Goal: Task Accomplishment & Management: Complete application form

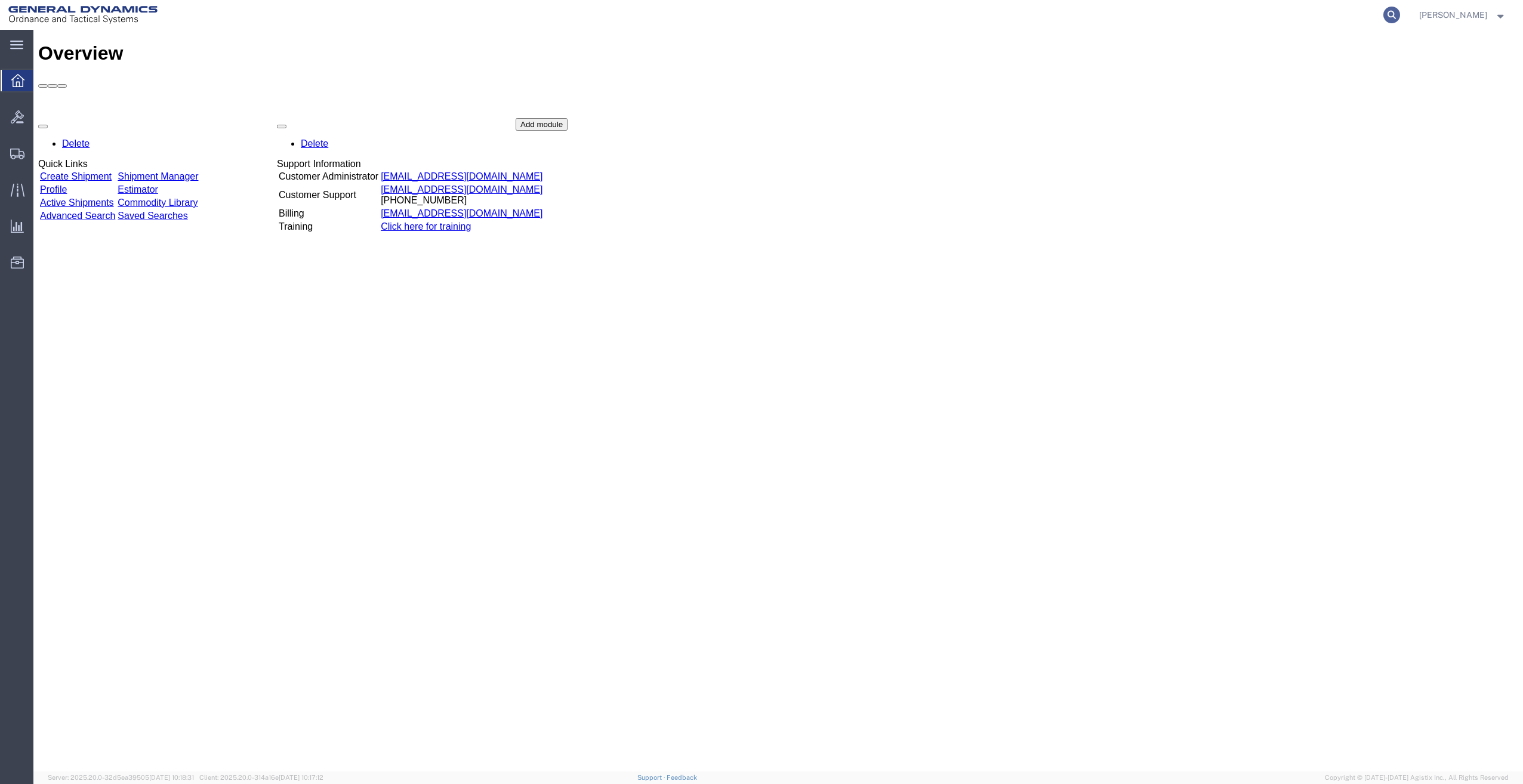
click at [1397, 14] on icon at bounding box center [1392, 15] width 17 height 17
click at [1313, 19] on input "search" at bounding box center [1202, 15] width 363 height 29
click at [116, 171] on td "Create Shipment" at bounding box center [77, 177] width 76 height 12
click at [112, 171] on link "Create Shipment" at bounding box center [75, 176] width 72 height 10
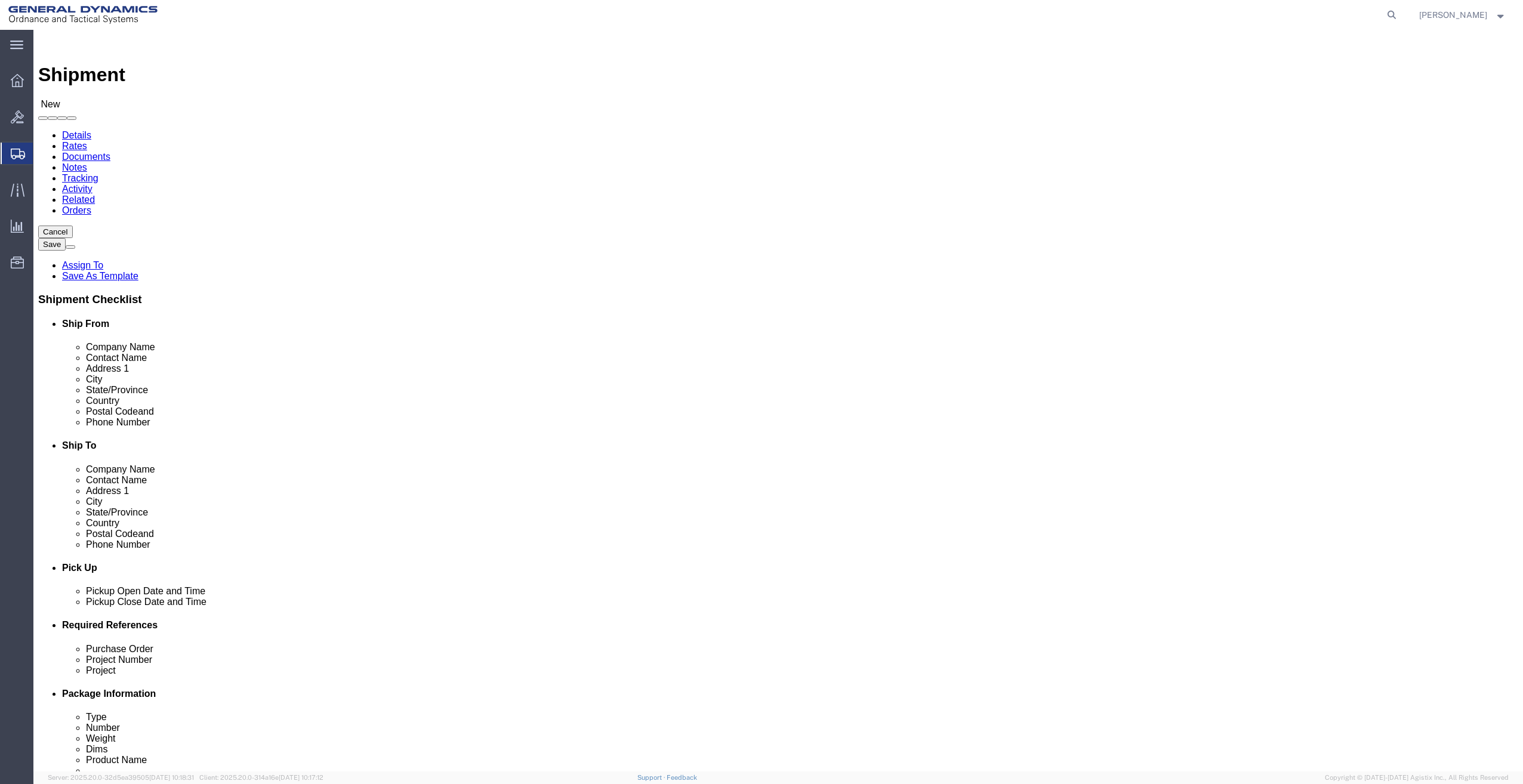
select select
select select "MYPROFILE"
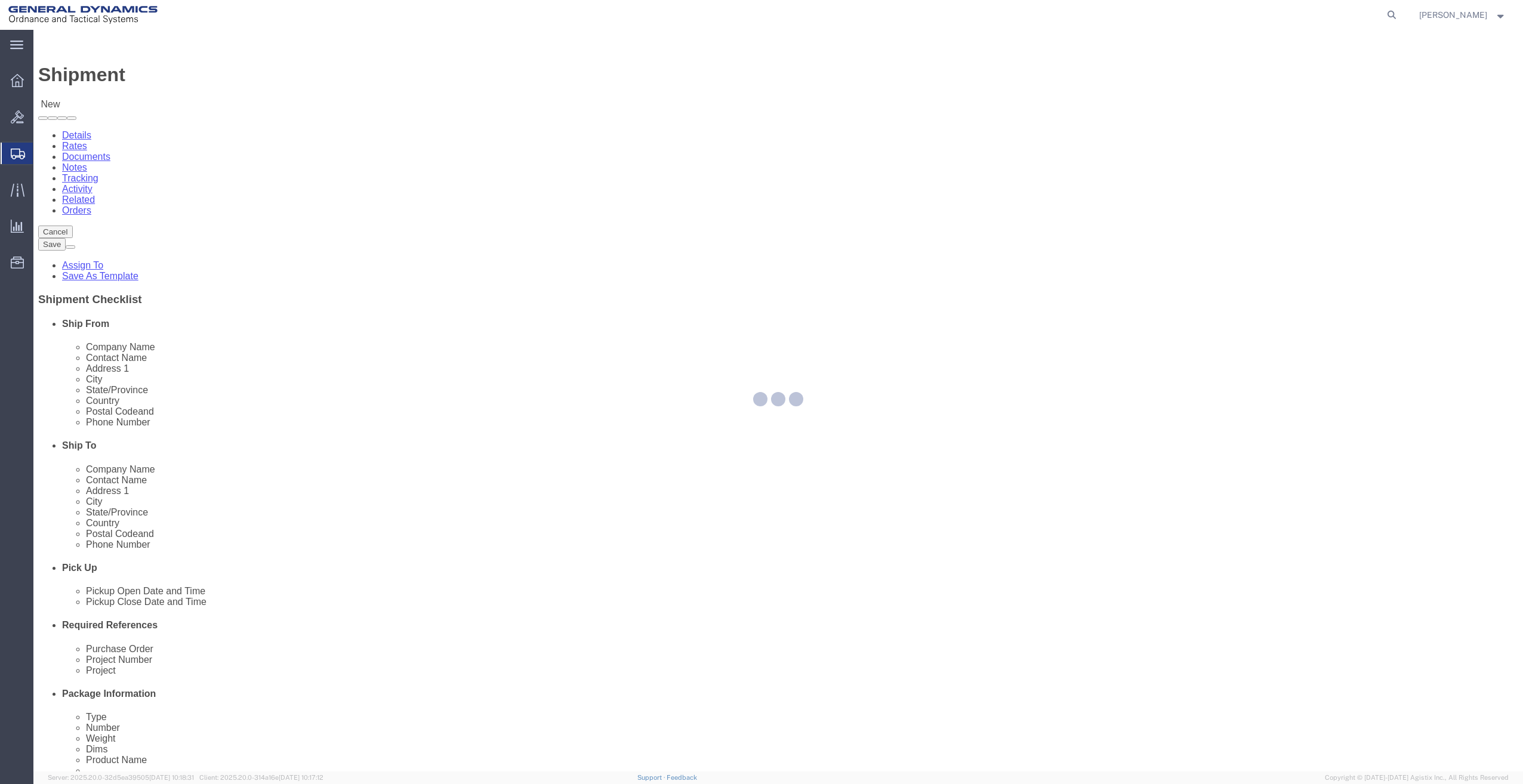
type input "General Dynamics - OTS"
type input "[PERSON_NAME]"
type input "[STREET_ADDRESS]"
type input "SACO"
select select "ME"
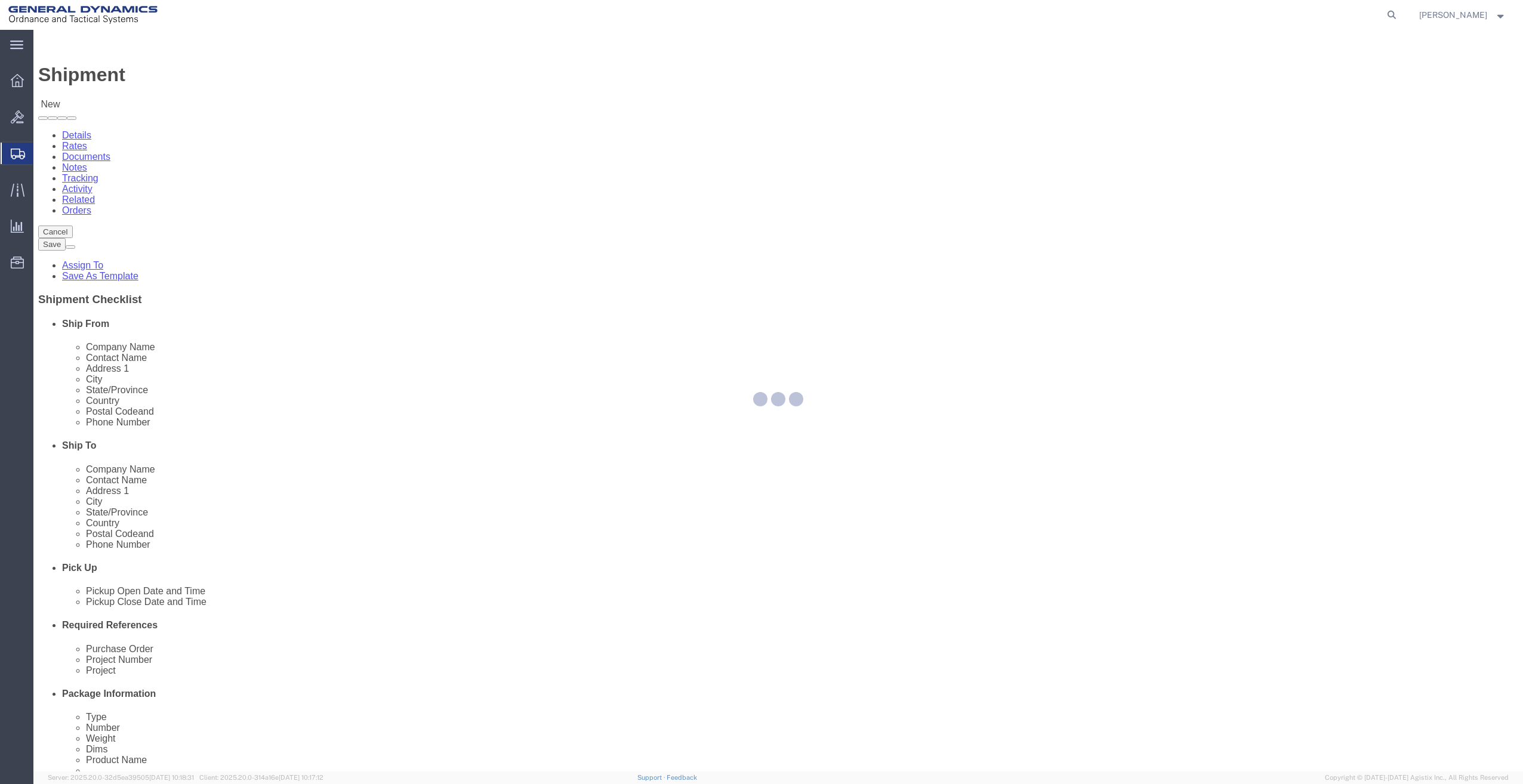
type input "04072"
type input "[PHONE_NUMBER]"
type input "[PERSON_NAME][EMAIL_ADDRESS][PERSON_NAME][DOMAIN_NAME]"
checkbox input "true"
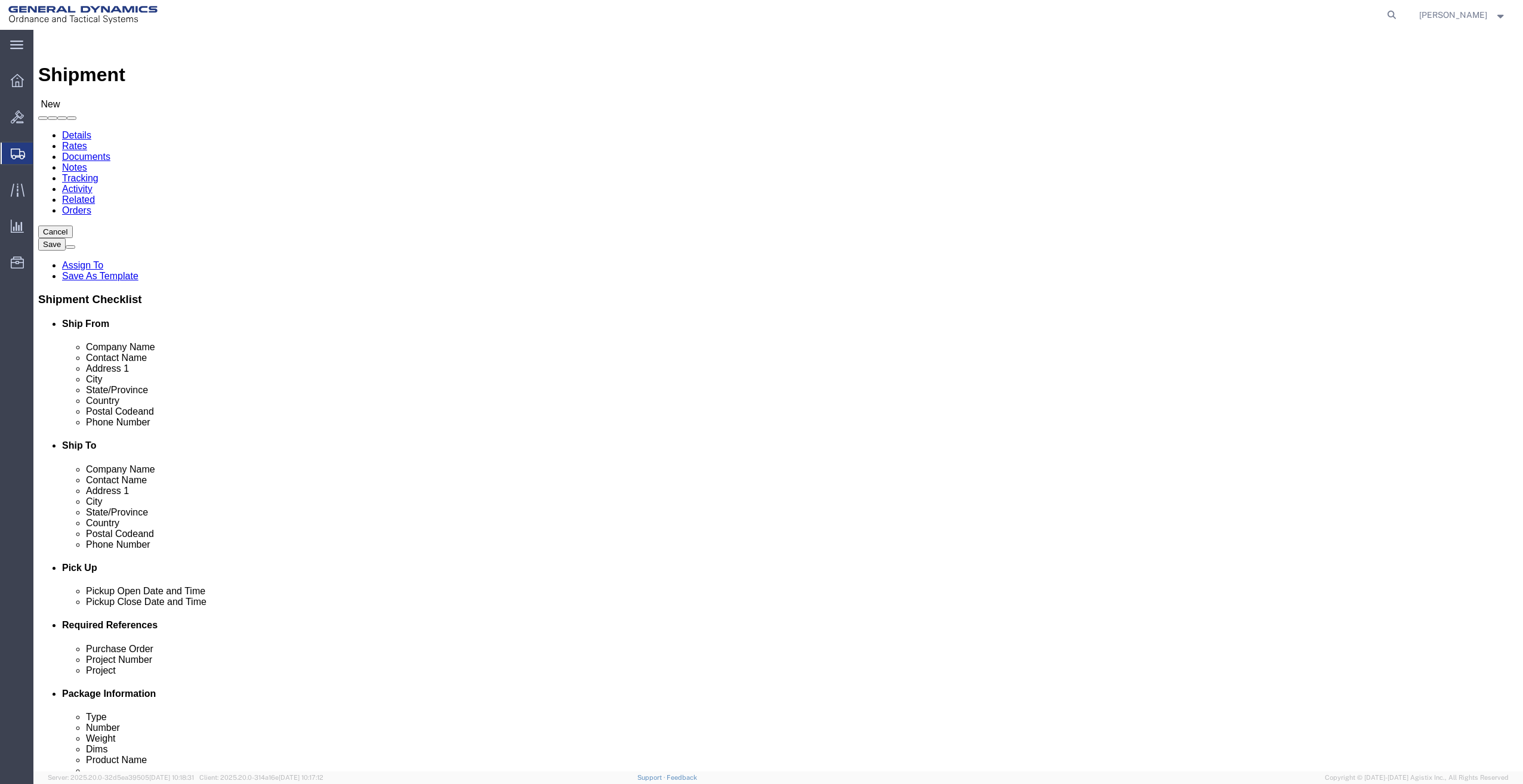
click input "text"
type input "FLEET READINESS"
click p "- FLEET READINESS CENTER WEST - (RECEIVING OFFICER) BLDG 140 CODE 4500, ATTN: A…"
select select
type input "FLEET [GEOGRAPHIC_DATA]"
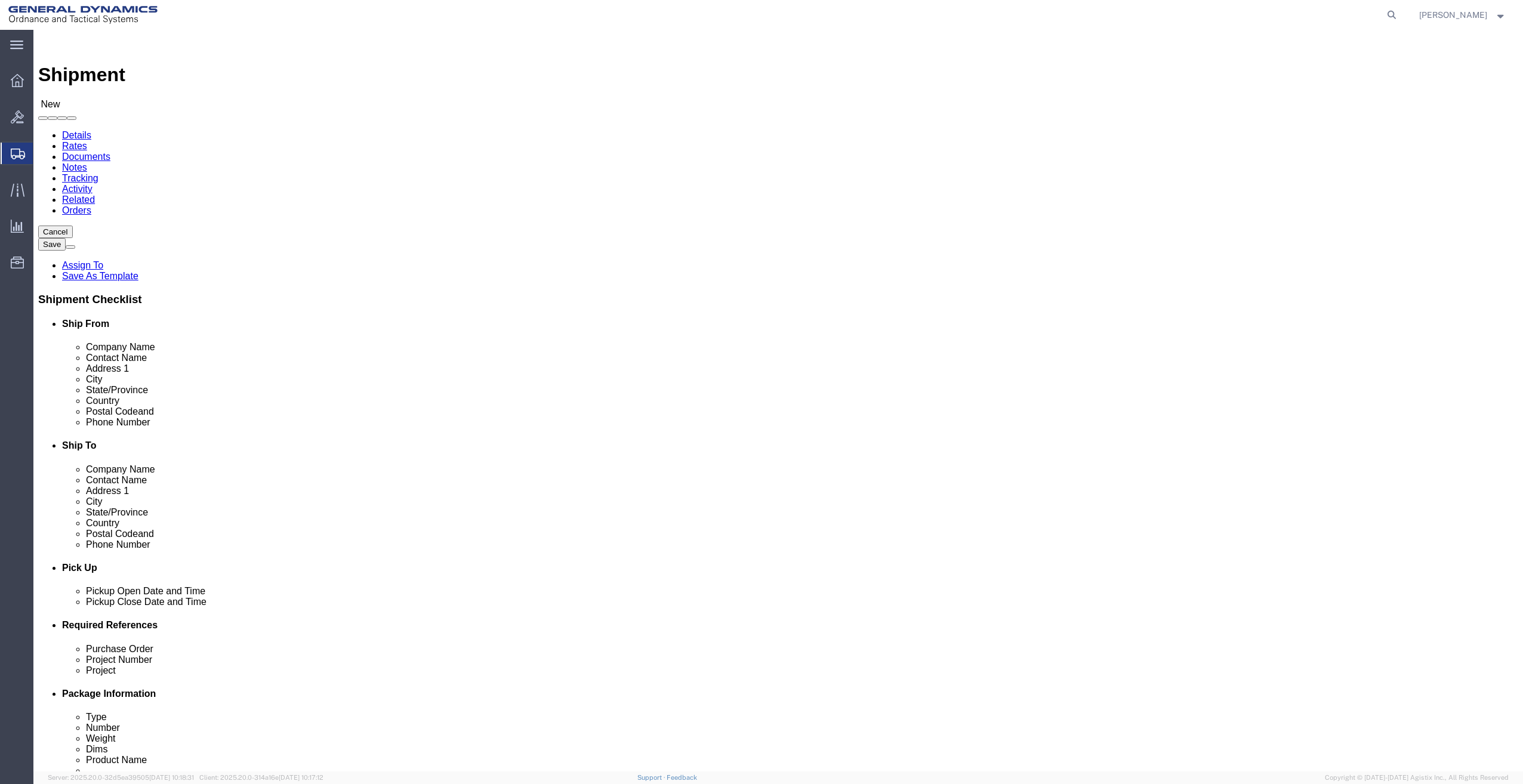
type input "RECEIVING OFFICER"
type input "BLDG 140 CODE 4500"
type input "ATTN: AAE POOL MGR BLDG [STREET_ADDRESS]"
type input "LEMOORE"
type input "93246-5008"
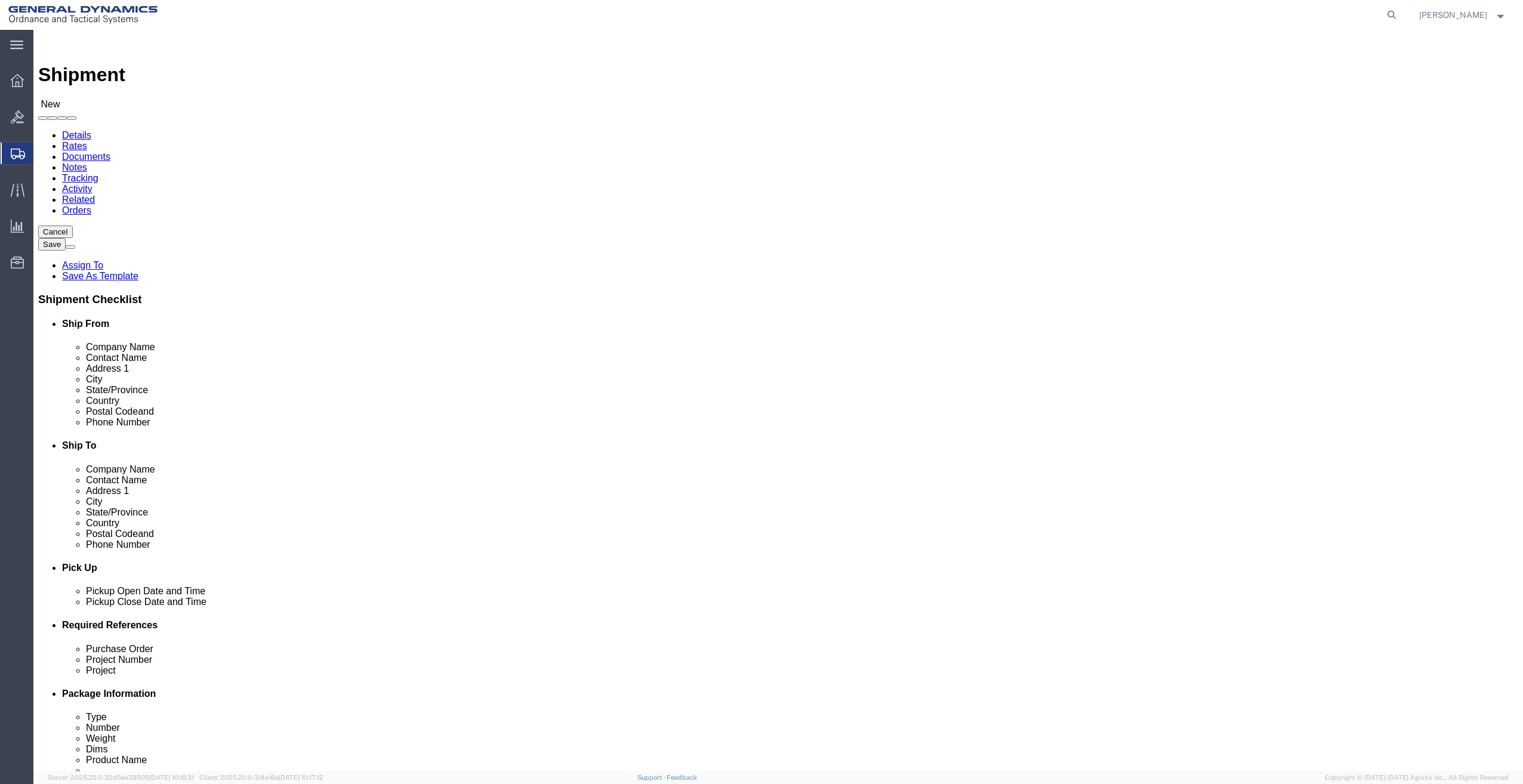
select select "CA"
type input "FLEET [GEOGRAPHIC_DATA]"
click input "text"
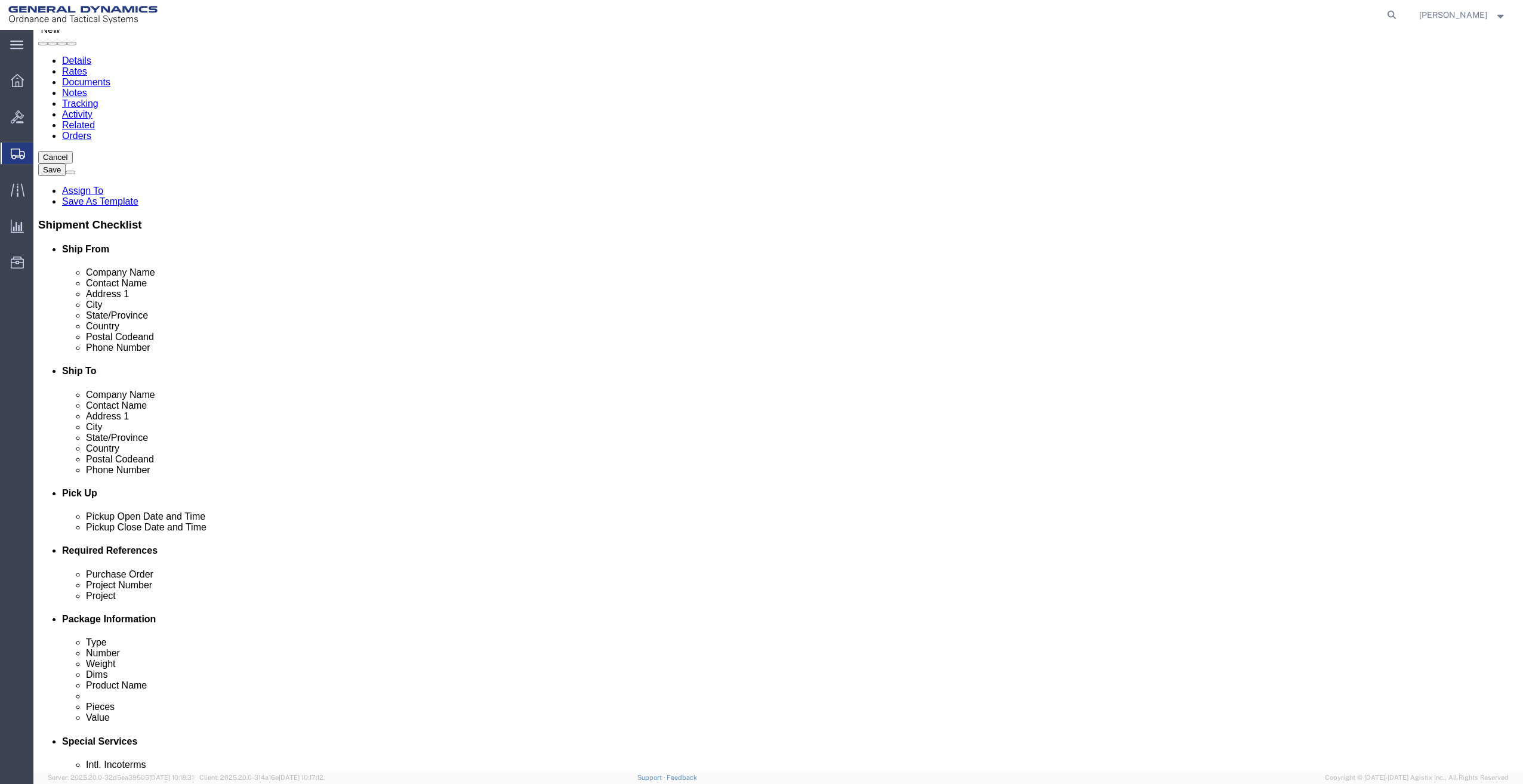
type input "5599981335"
click div "[DATE] 10:00 AM"
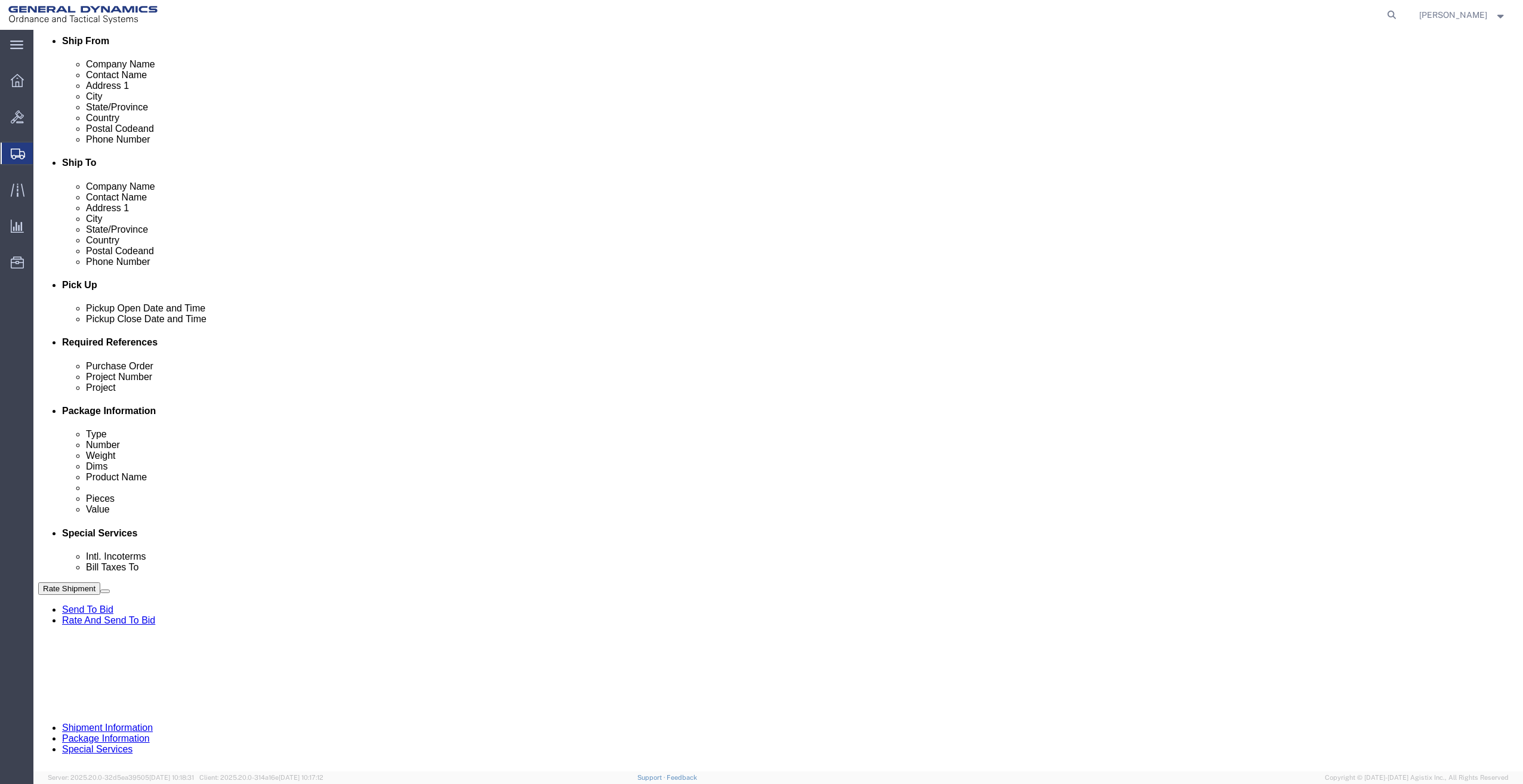
type input "7:00 PM"
click button "Apply"
click input "text"
type input "29128 21011405 4000 4001"
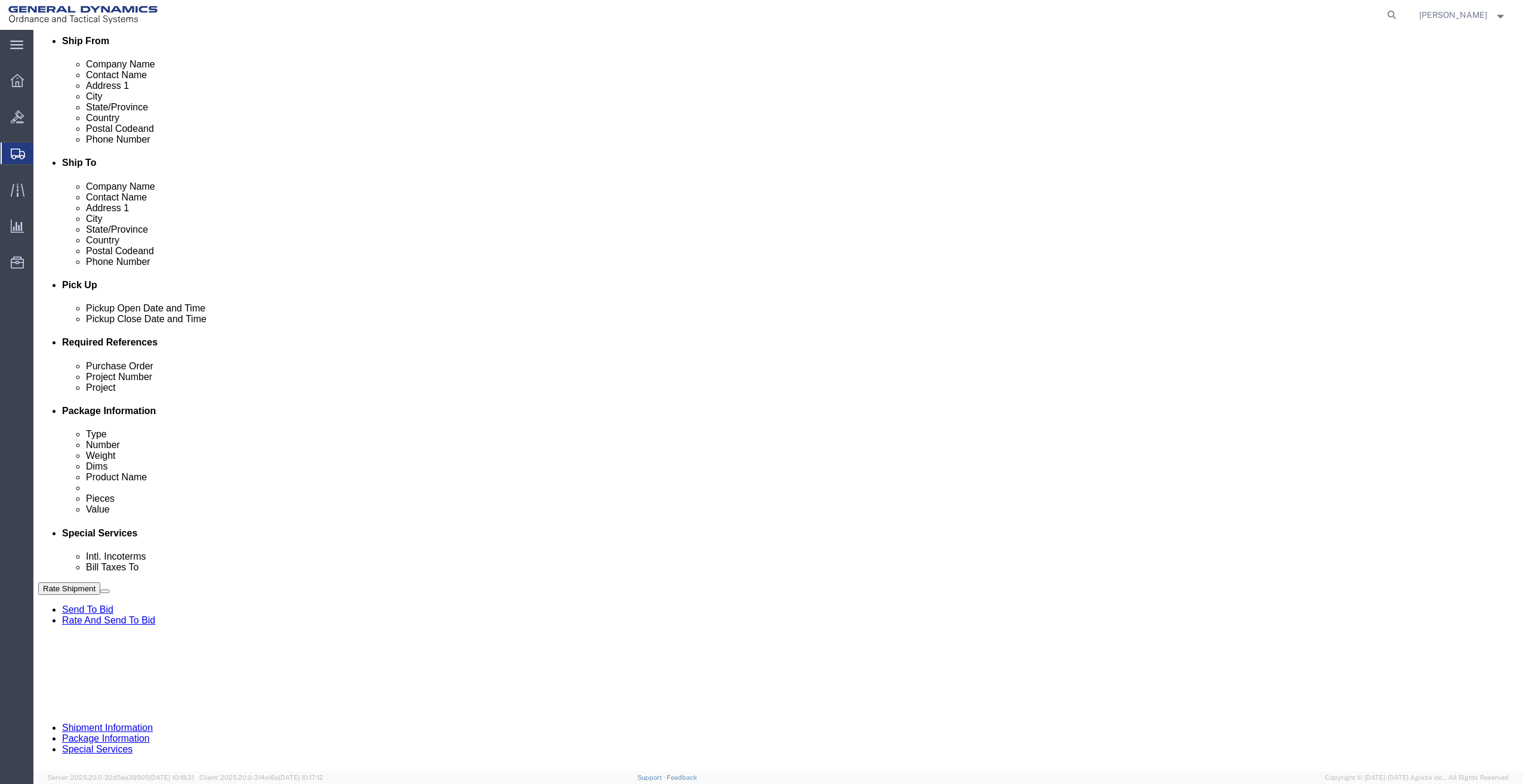
drag, startPoint x: 220, startPoint y: 447, endPoint x: 534, endPoint y: 479, distance: 315.6
click div "References Add reference Purchase Order 29128 21011405 4000 4001 Project Number…"
click input "text"
paste input "29128 21011405 4000 4001"
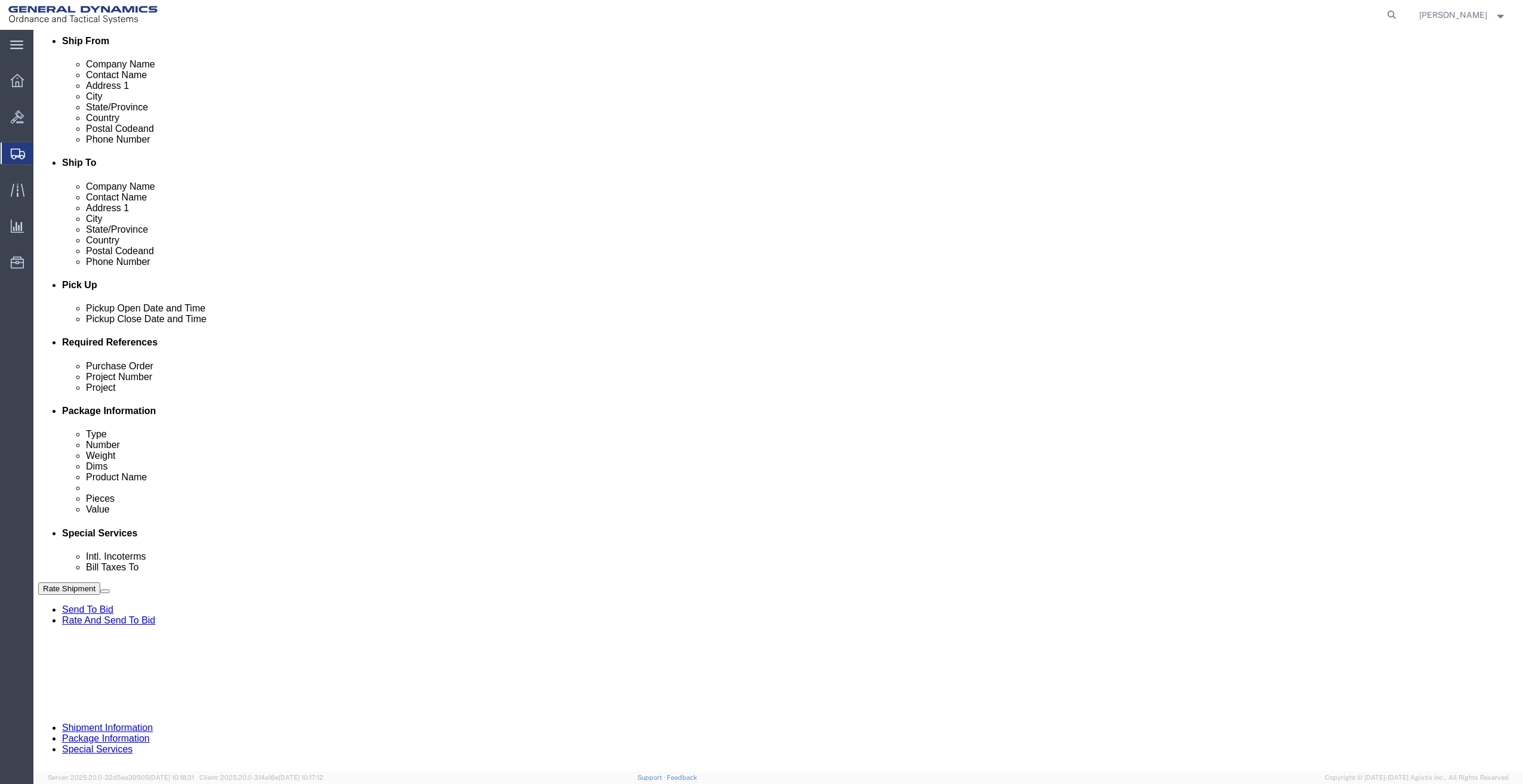
scroll to position [0, 2]
type input "29128 21011405 4000 4001"
click input "text"
paste input "29128 21011405 4000 4001"
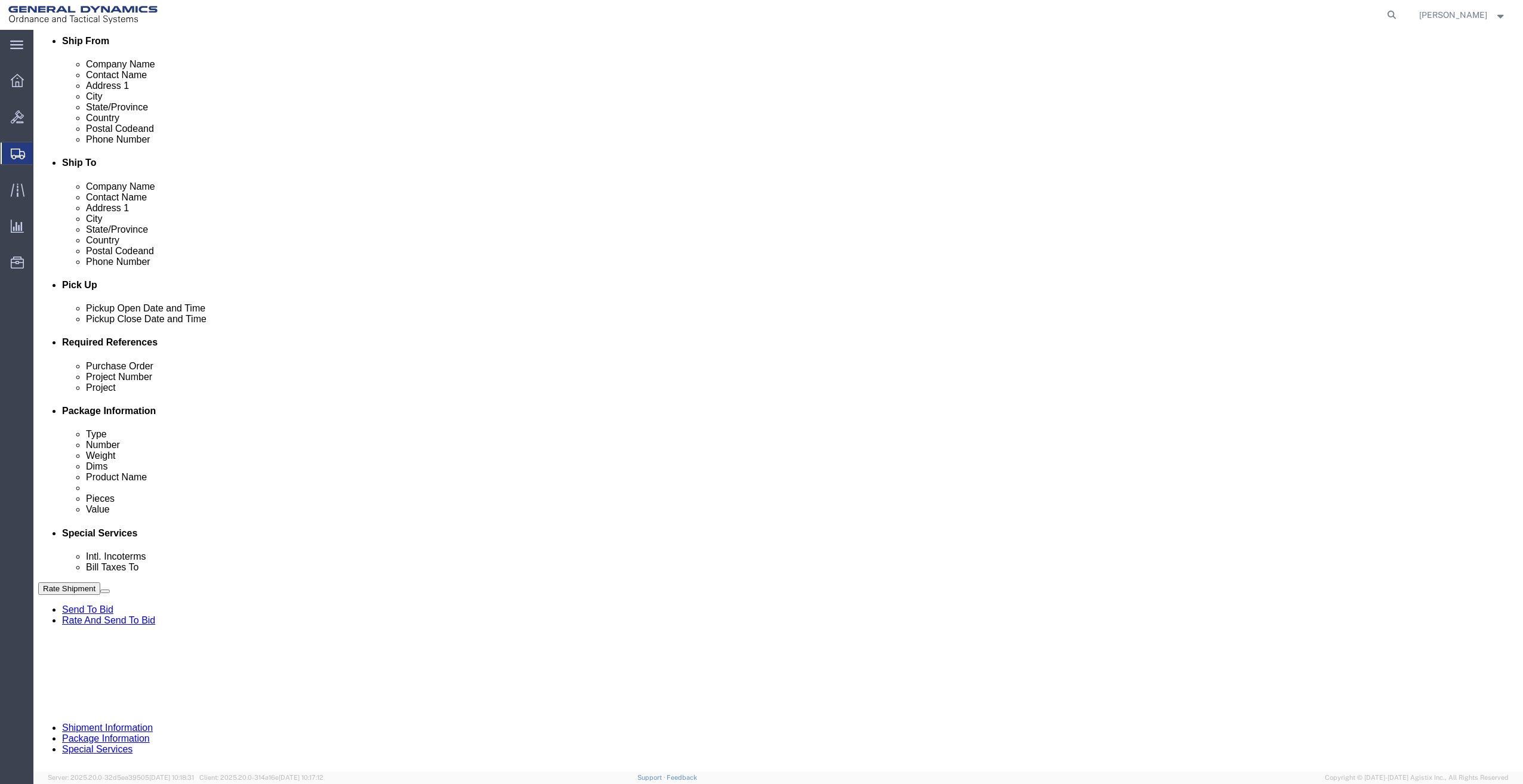
scroll to position [0, 2]
type input "29128 21011405 4000 4001"
click button "Continue"
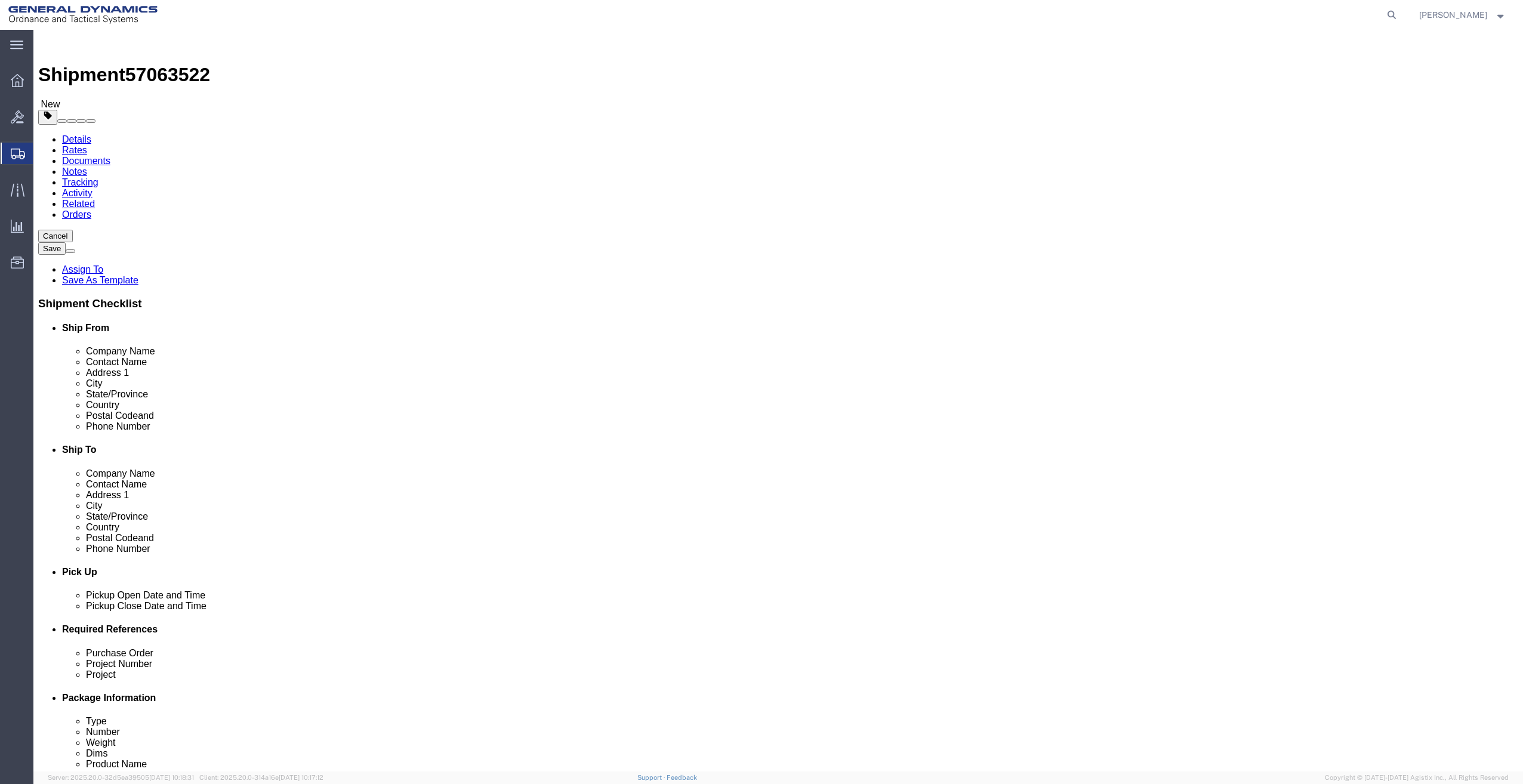
click select "Select Bale(s) Basket(s) Bolt(s) Bottle(s) Buckets Bulk Bundle(s) Can(s) Cardbo…"
select select "CRAT"
click select "Select Bale(s) Basket(s) Bolt(s) Bottle(s) Buckets Bulk Bundle(s) Can(s) Cardbo…"
drag, startPoint x: 241, startPoint y: 228, endPoint x: 140, endPoint y: 261, distance: 106.3
click div "Package Type Select Bale(s) Basket(s) Bolt(s) Bottle(s) Buckets Bulk Bundle(s) …"
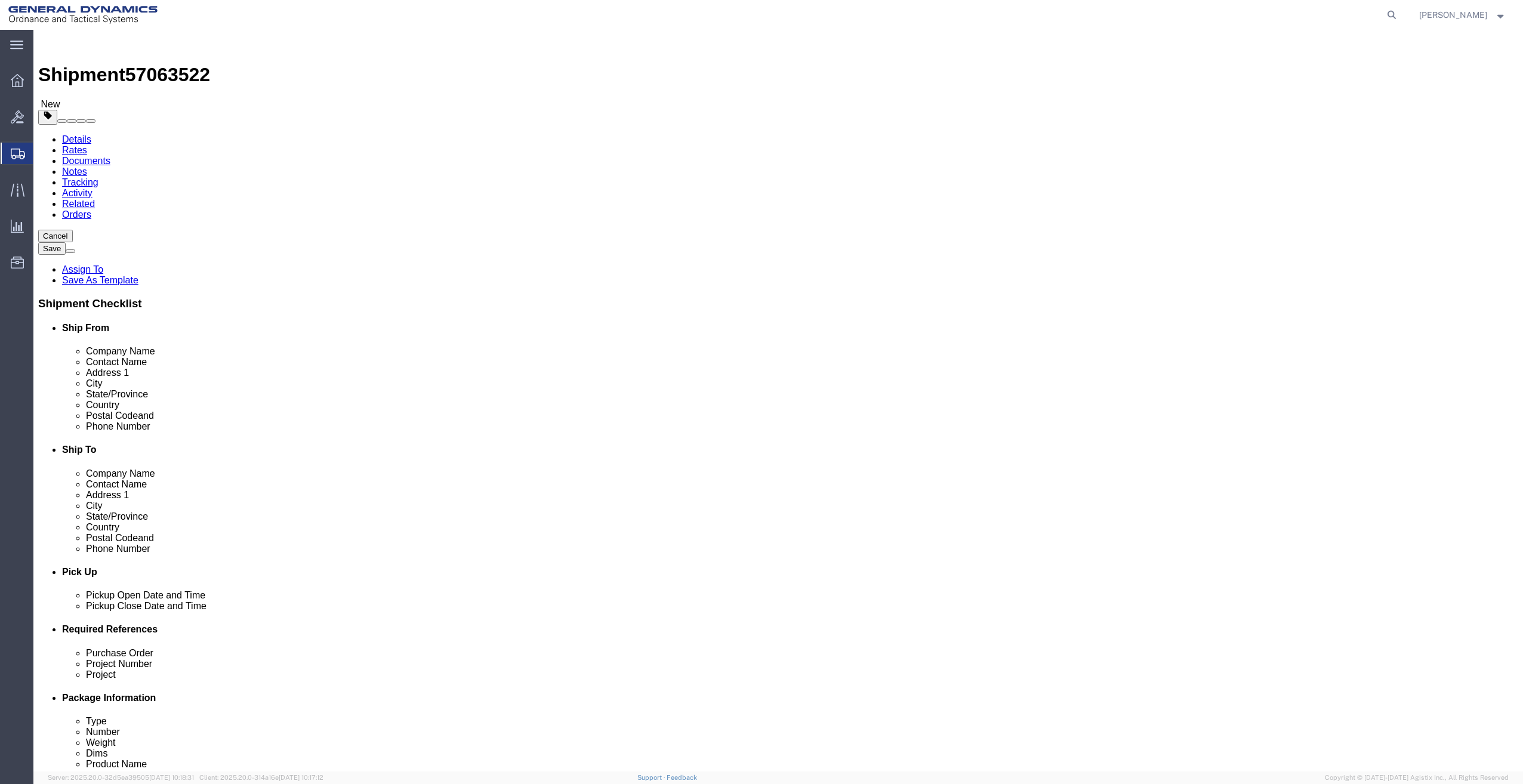
type input "2"
click input "text"
type input "79"
type input "35"
type input "45"
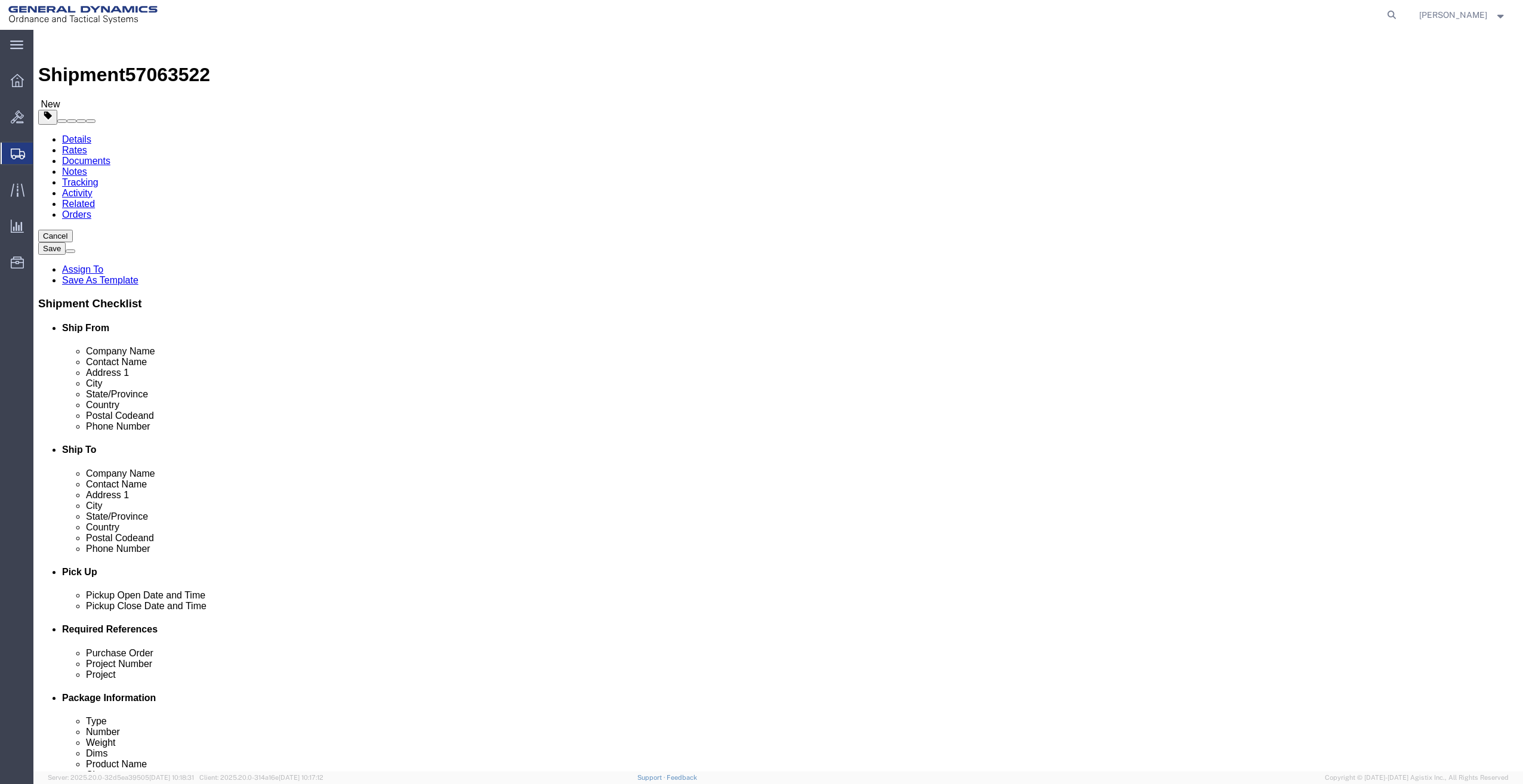
type input "1510"
click link "Add Content"
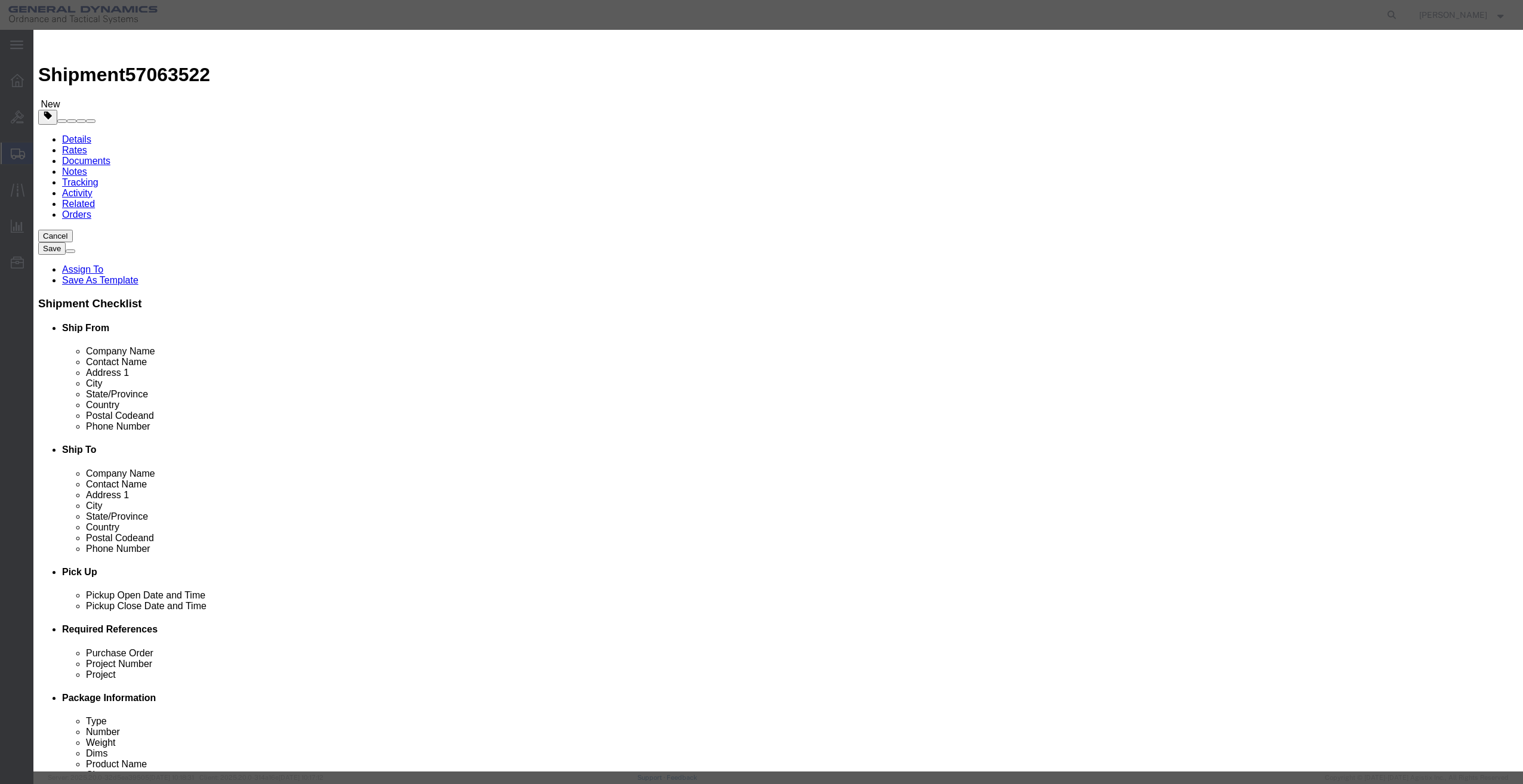
click input "text"
type input "TRAINING / MARKING AMMUNITION"
select select "US"
drag, startPoint x: 564, startPoint y: 112, endPoint x: 550, endPoint y: 115, distance: 14.3
click input "0"
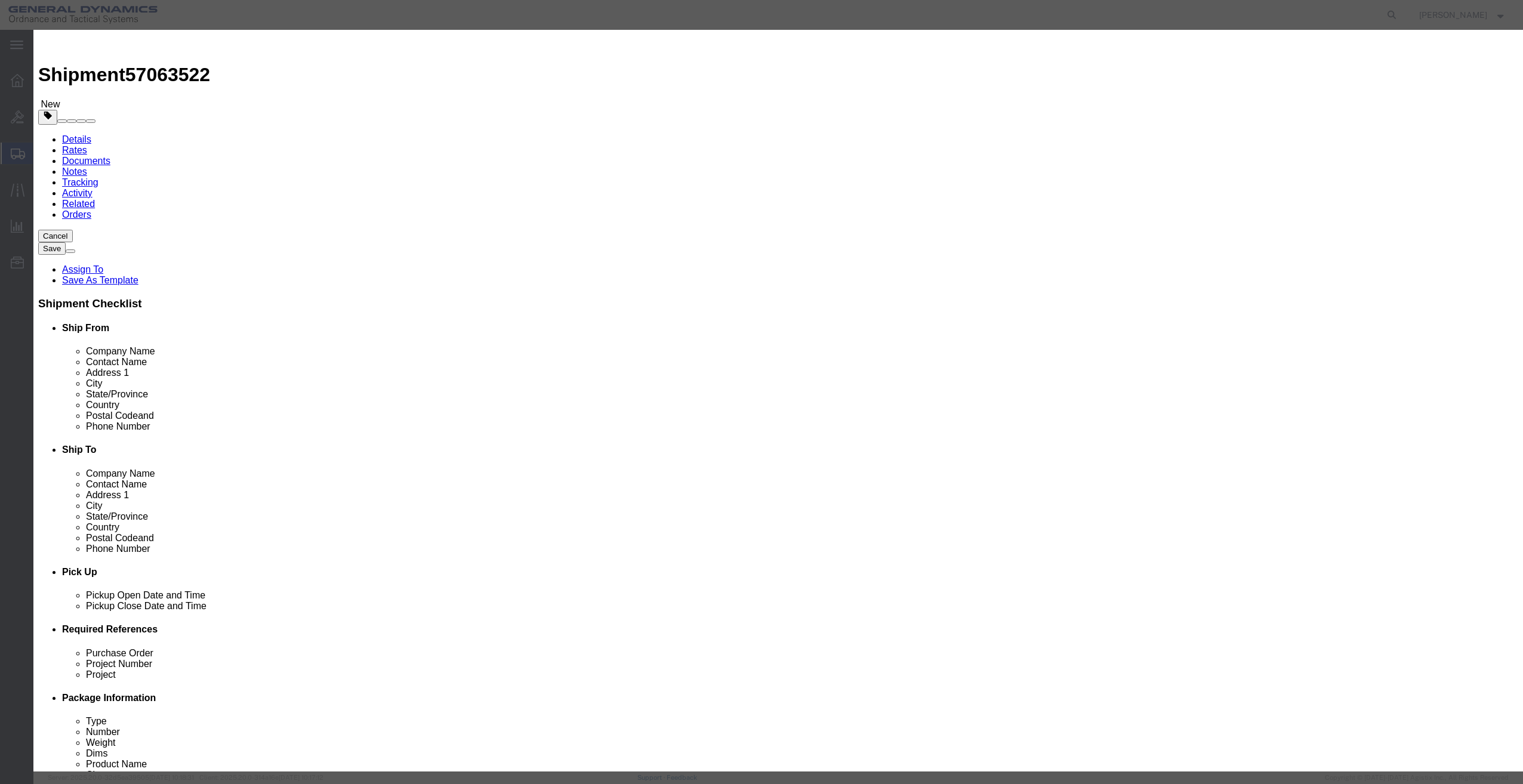
drag, startPoint x: 558, startPoint y: 112, endPoint x: 522, endPoint y: 110, distance: 36.1
click div "Pieces 0 Select Bag Barrels 100Board Feet Bottle Box Blister Pack Carats Can Ca…"
type input "1"
click input "text"
type input "1"
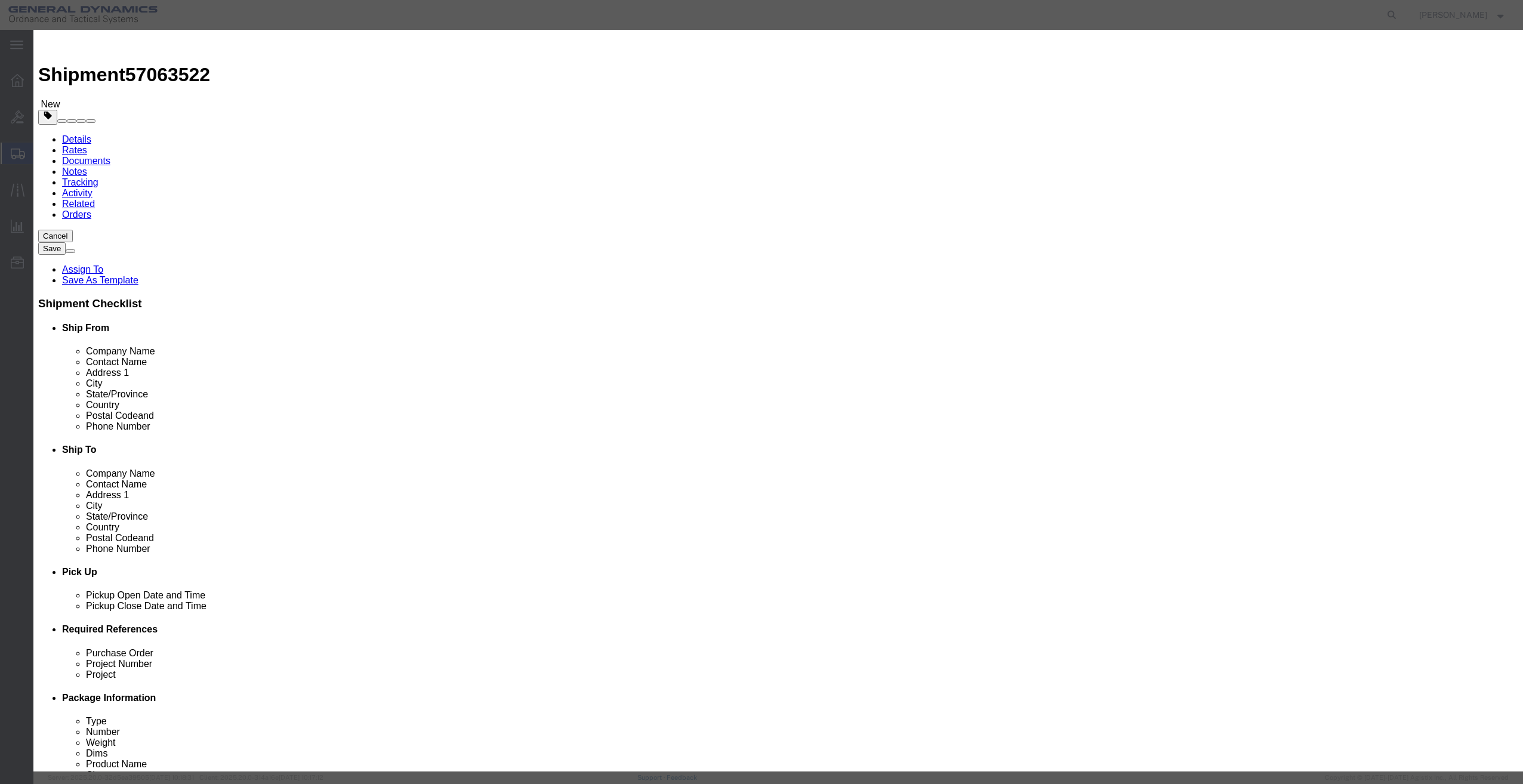
click select "Select 50 55 60 65 70 85 92.5 100 125 175 250 300 400"
select select "85"
click select "Select 50 55 60 65 70 85 92.5 100 125 175 250 300 400"
click button "Save & Close"
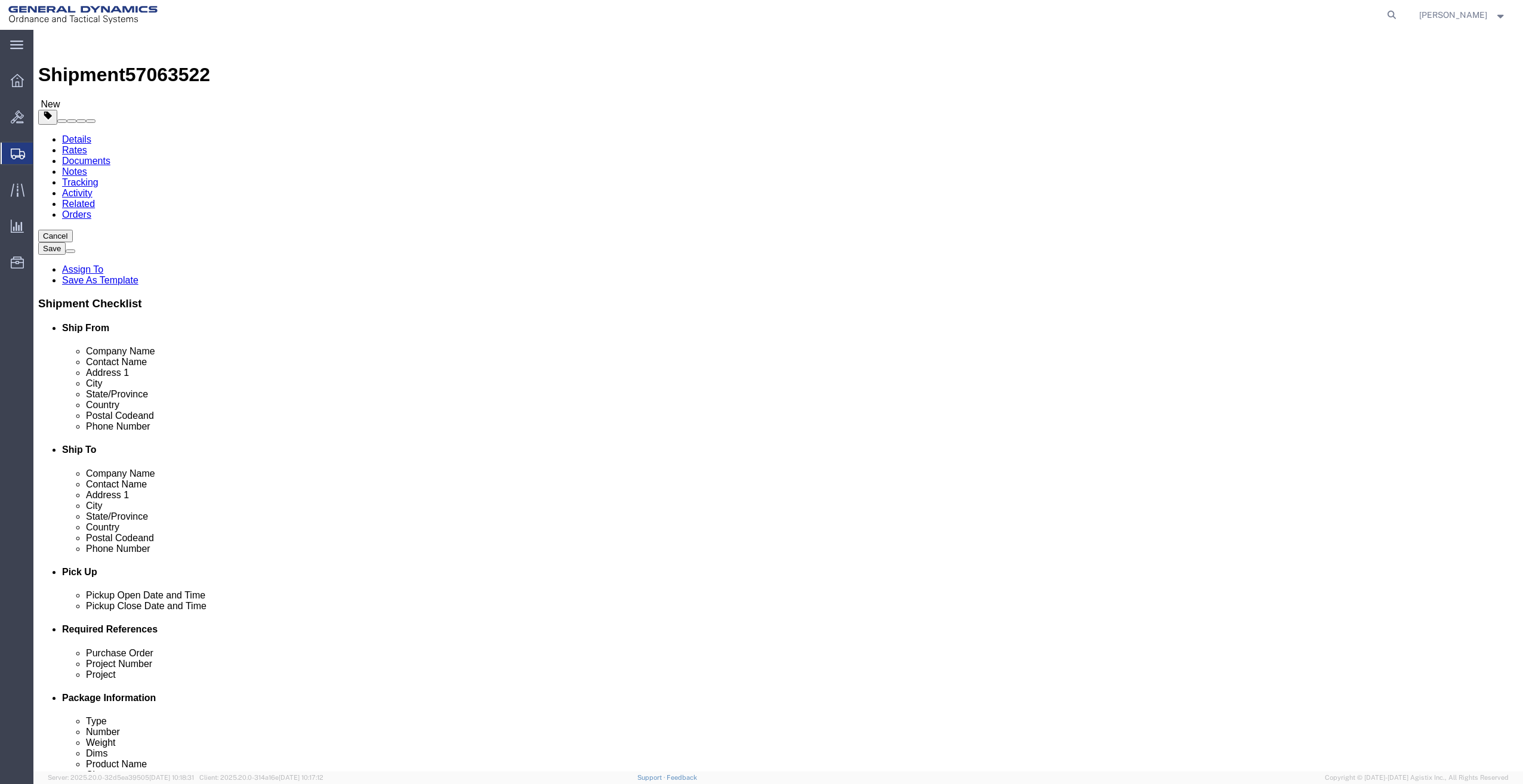
click button "Continue"
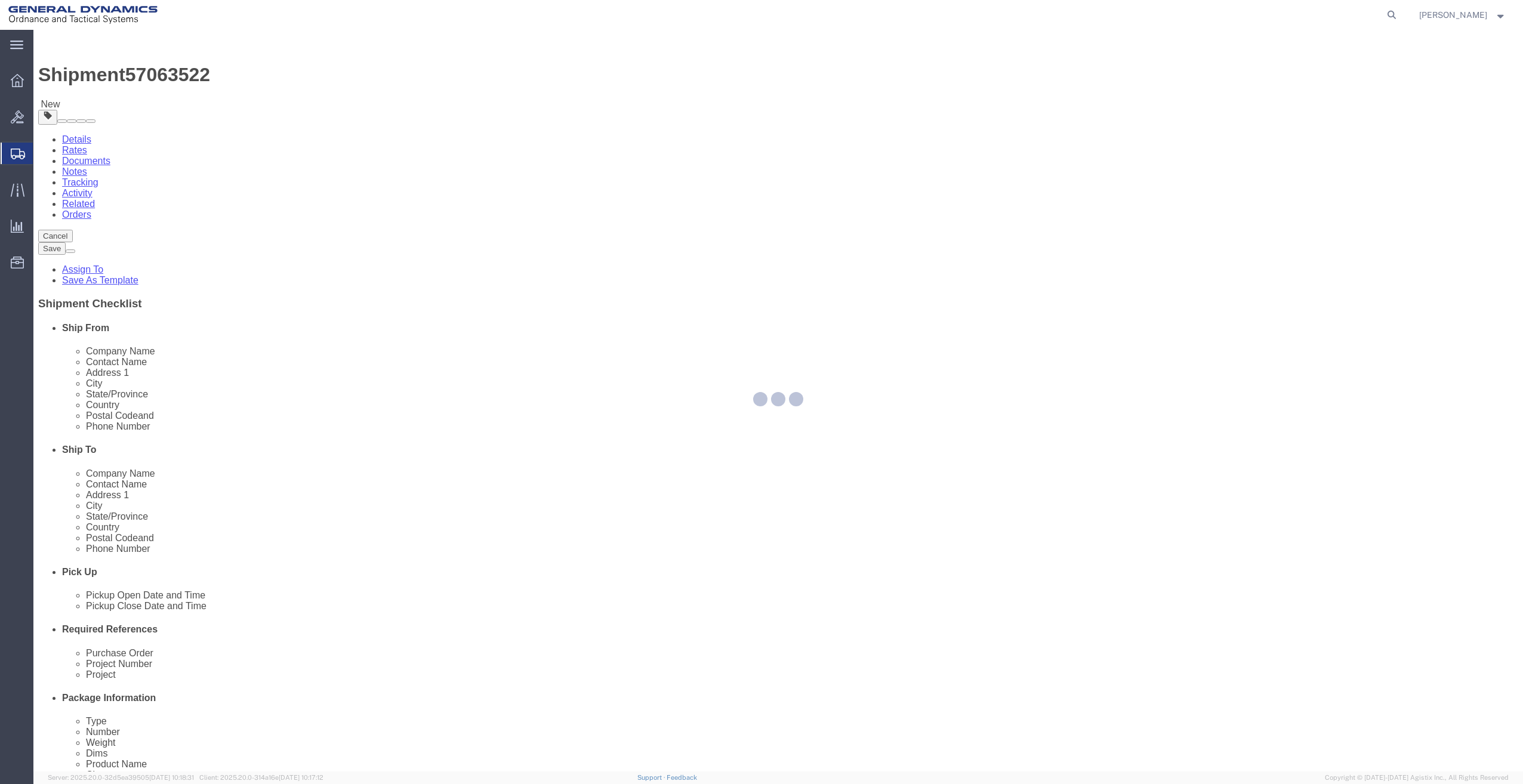
select select
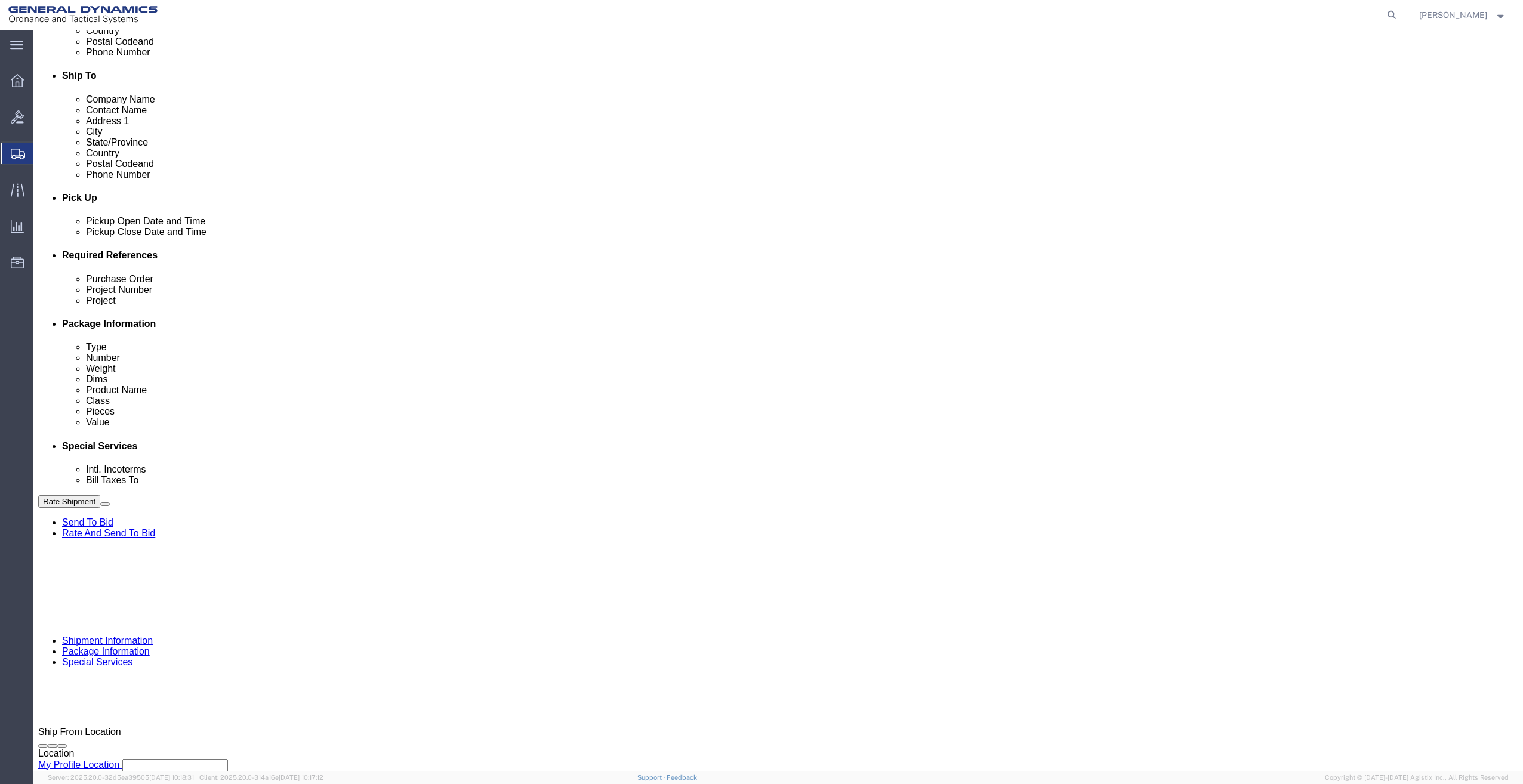
scroll to position [403, 0]
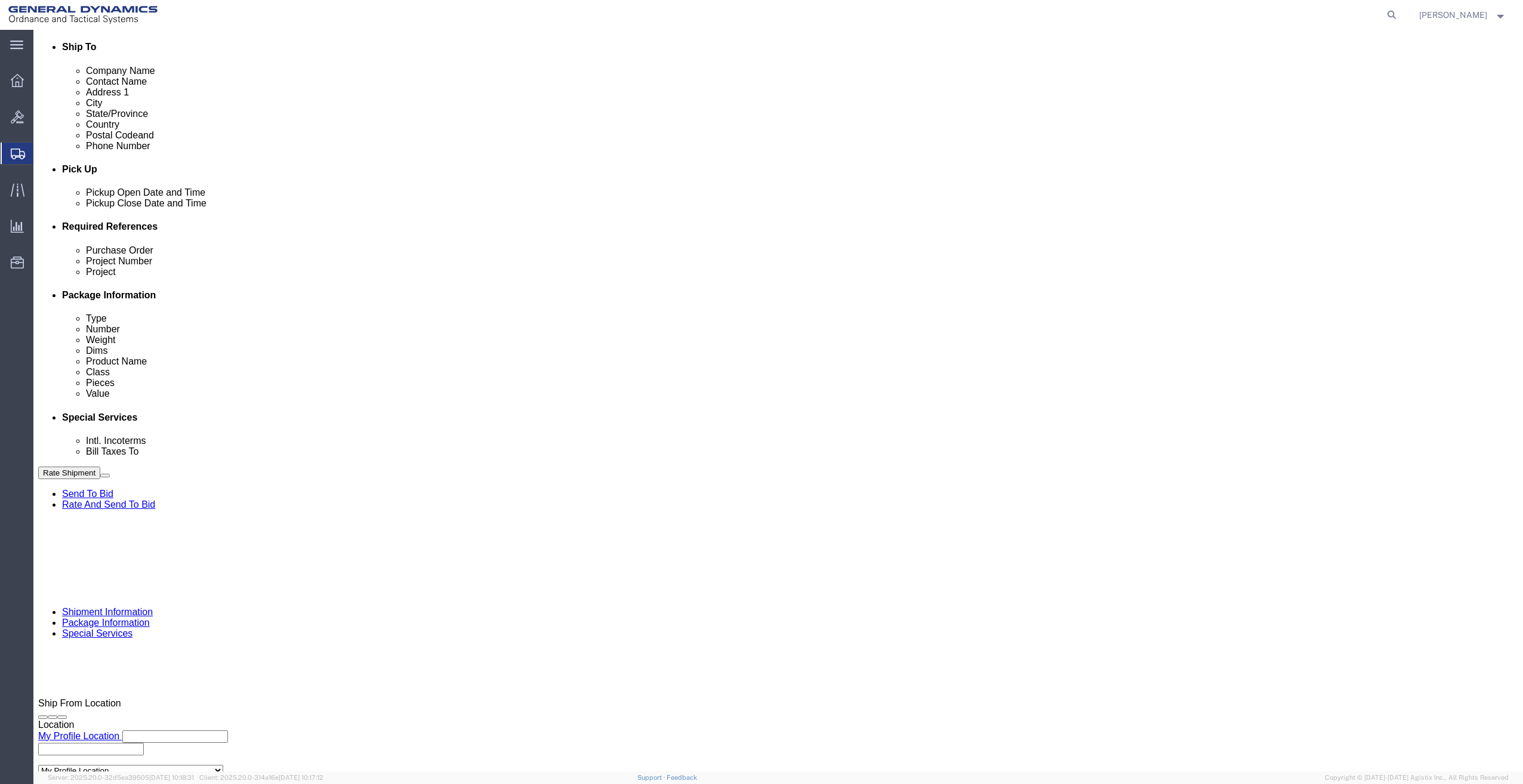
click button "Rate Shipment"
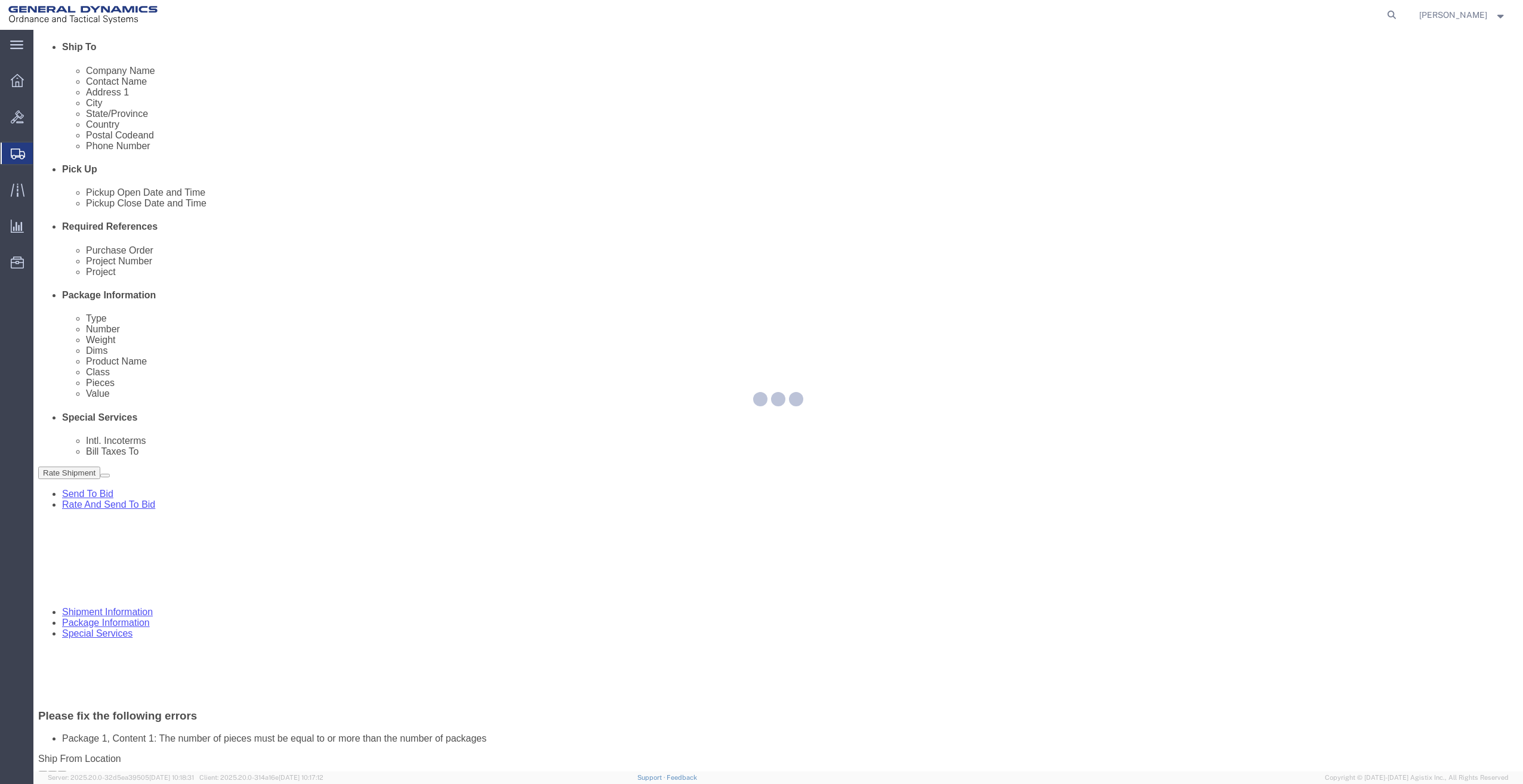
select select "CRAT"
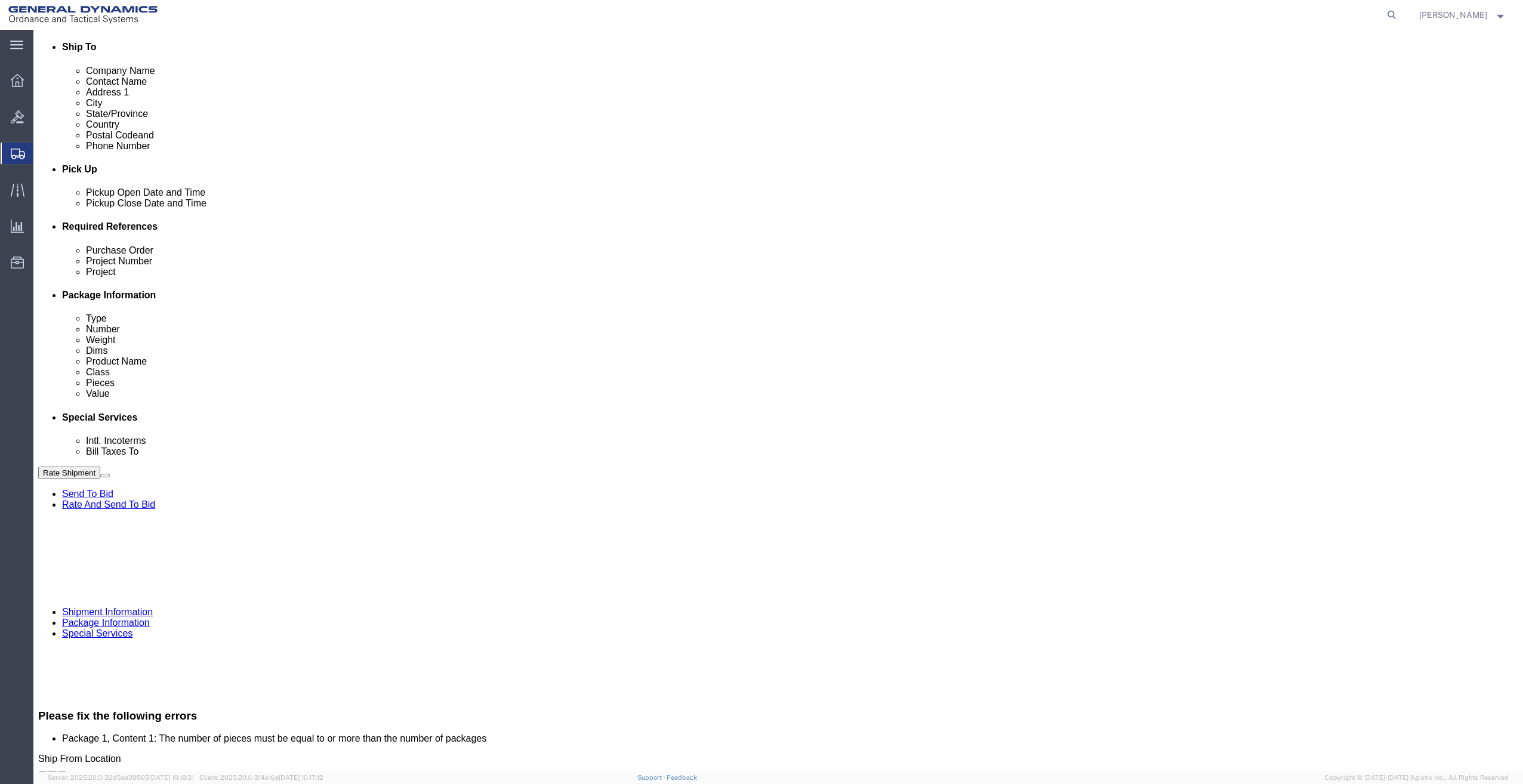
scroll to position [0, 0]
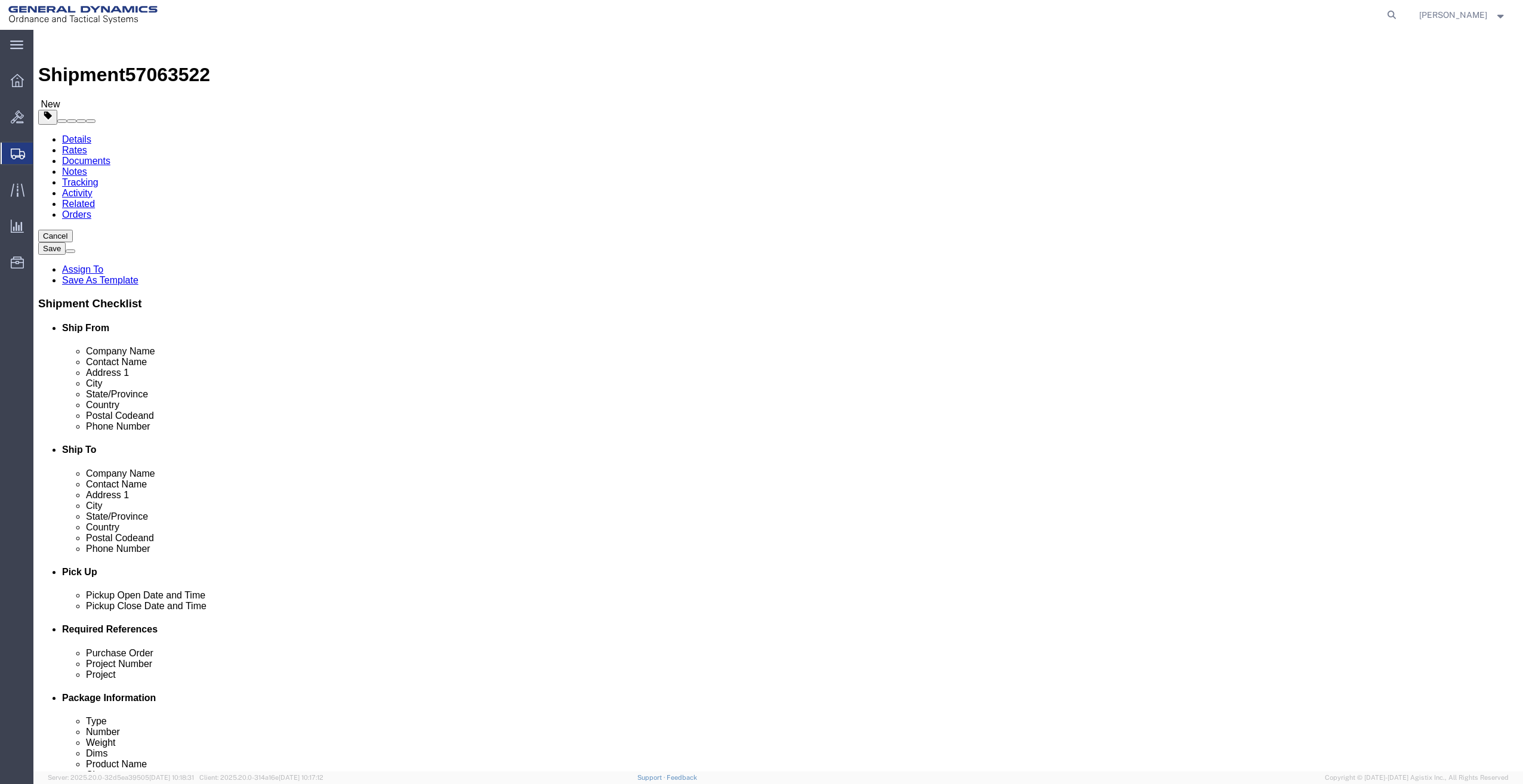
click dd "1.00 USD"
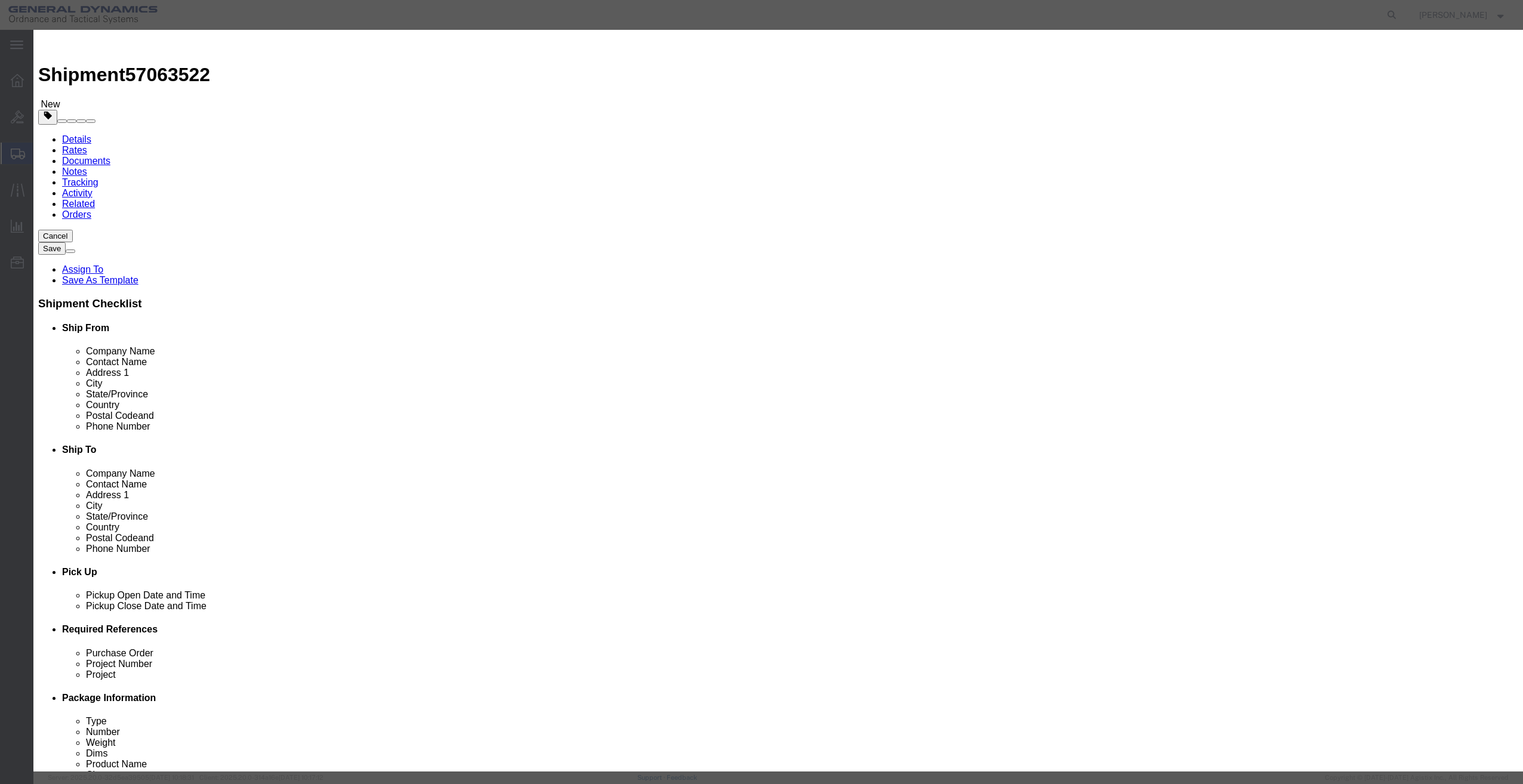
drag, startPoint x: 573, startPoint y: 144, endPoint x: 534, endPoint y: 150, distance: 39.5
click div "1.00"
type input "2"
drag, startPoint x: 571, startPoint y: 171, endPoint x: 463, endPoint y: 194, distance: 110.4
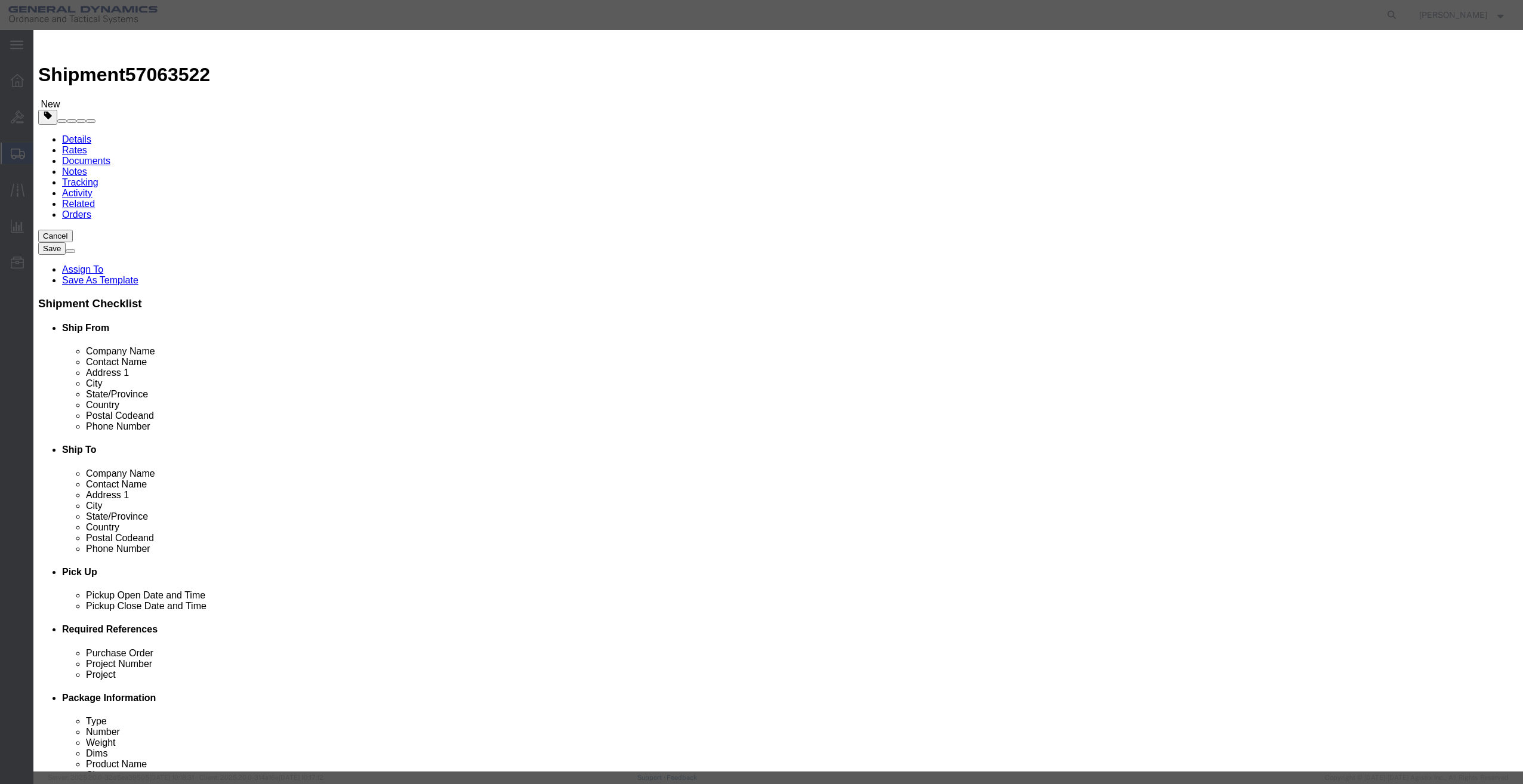
click div "Product Name TRAINING / MARKING AMMUNITION Pieces 2 Select Bag Barrels 100Board…"
click input "TRAINING / MARKING AMMUNITION"
drag, startPoint x: 689, startPoint y: 119, endPoint x: 446, endPoint y: 152, distance: 245.2
click div "Product Name TRAINING / MARKING AMMUNITION Pieces 2 Select Bag Barrels 100Board…"
drag, startPoint x: 698, startPoint y: 121, endPoint x: 624, endPoint y: 121, distance: 74.0
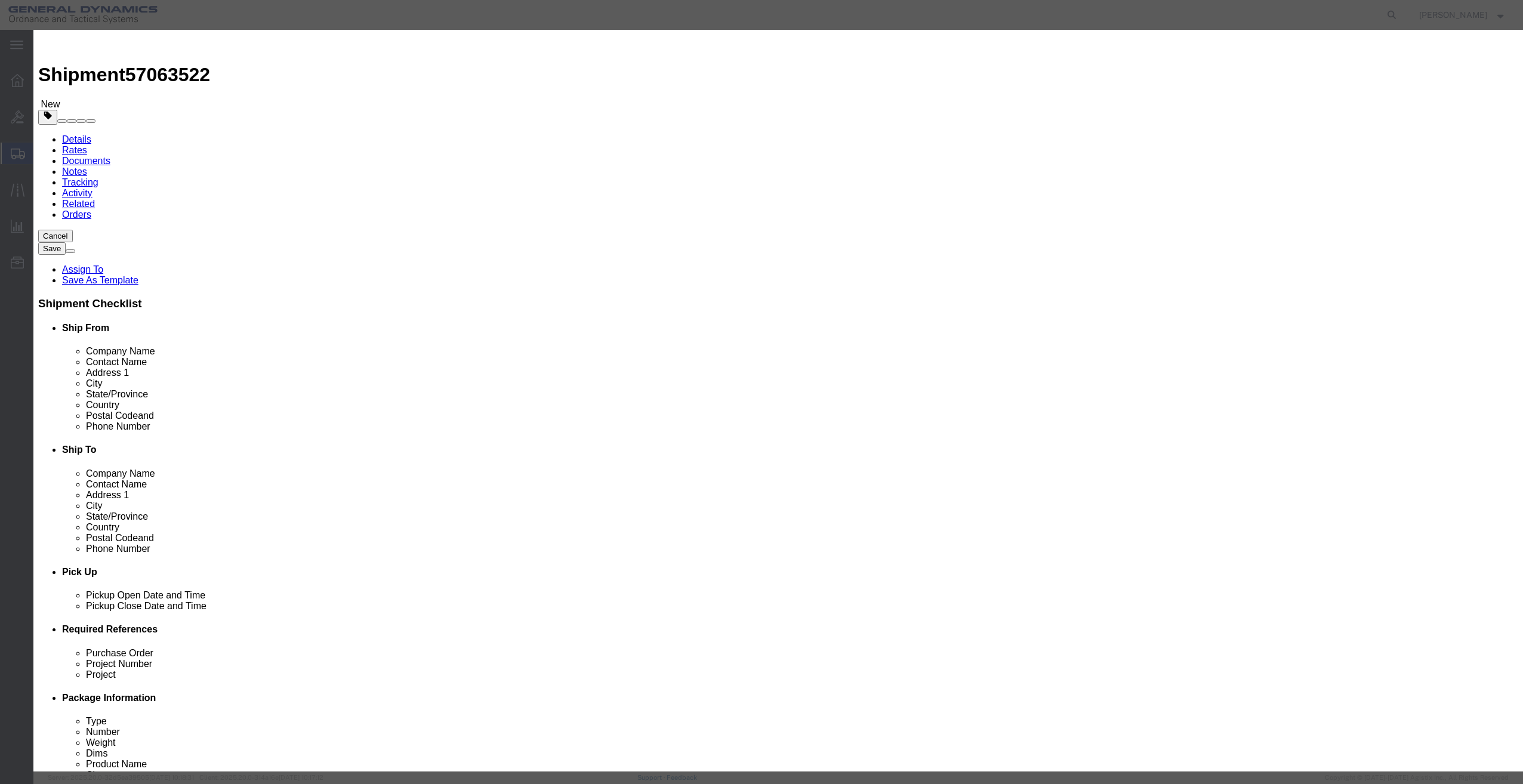
click input "AIRCRAFT SYSTEM SWL147,SWL172"
type input "WARRANTY AIRCRAFT SYSTEM SWK129,SWL148"
click select "Select 50 55 60 65 70 85 92.5 100 125 175 250 300 400"
click div
click select "Select 50 55 60 65 70 85 92.5 100 125 175 250 300 400"
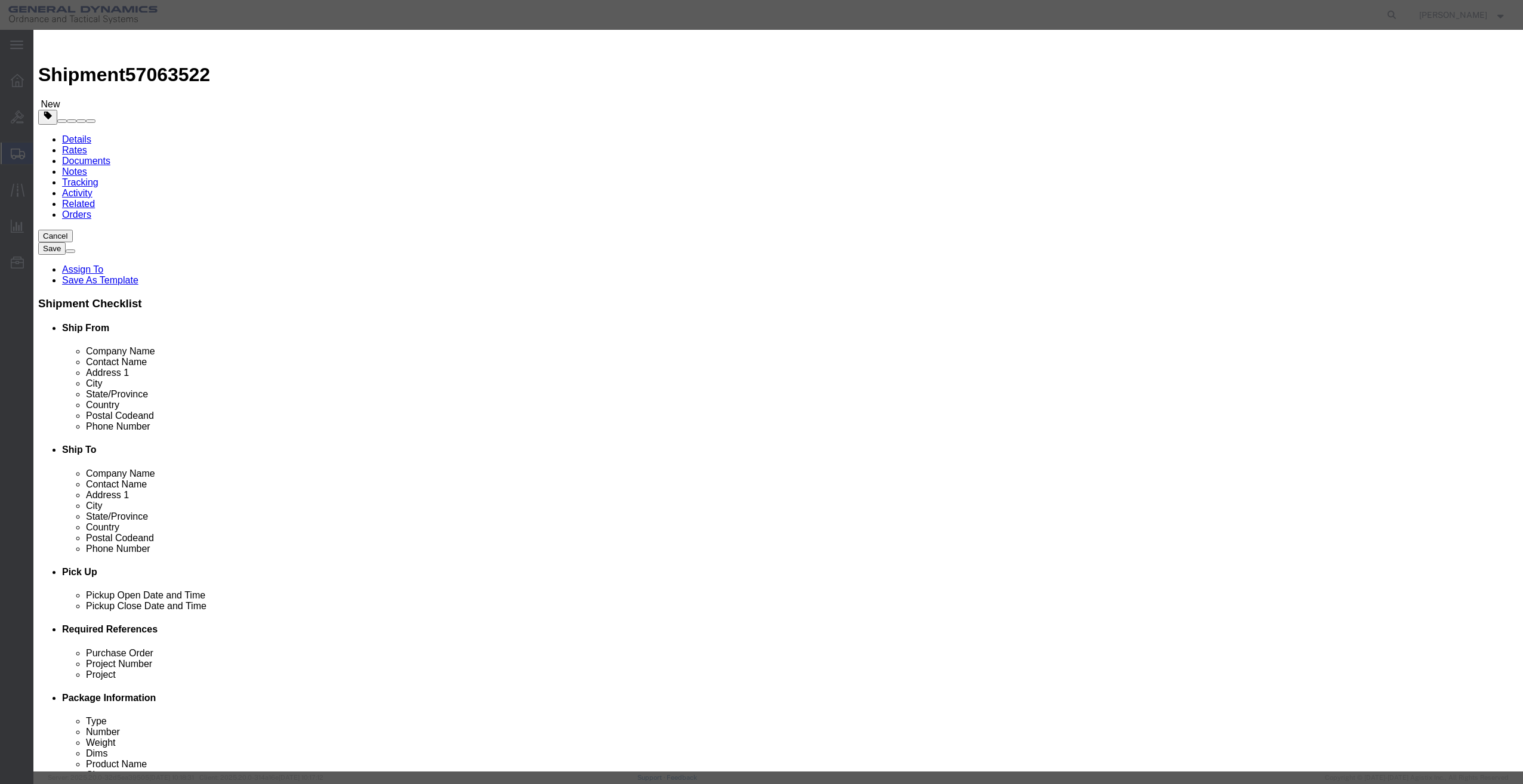
select select "92.5"
click select "Select 50 55 60 65 70 85 92.5 100 125 175 250 300 400"
click button "Save & Close"
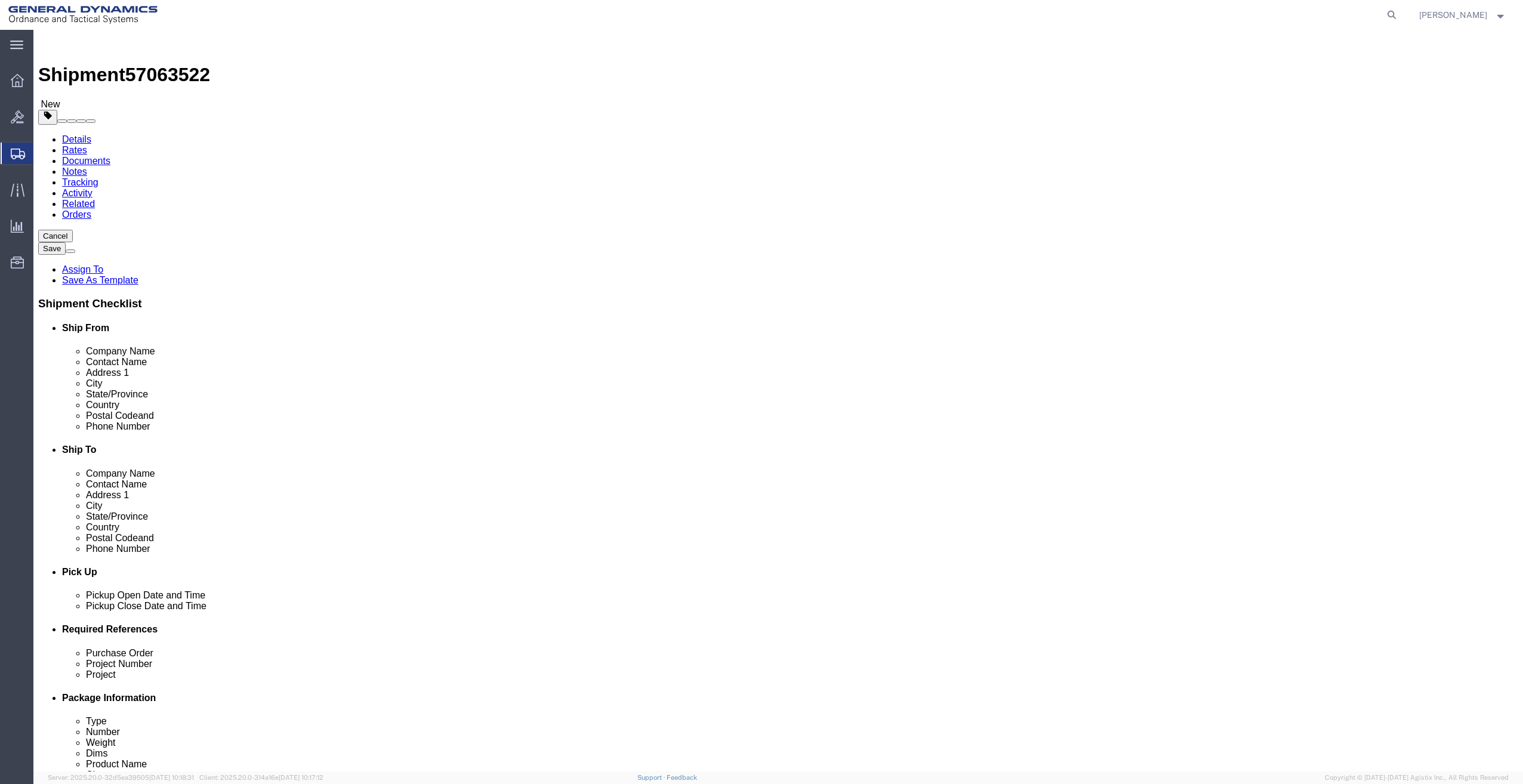
click button "Continue"
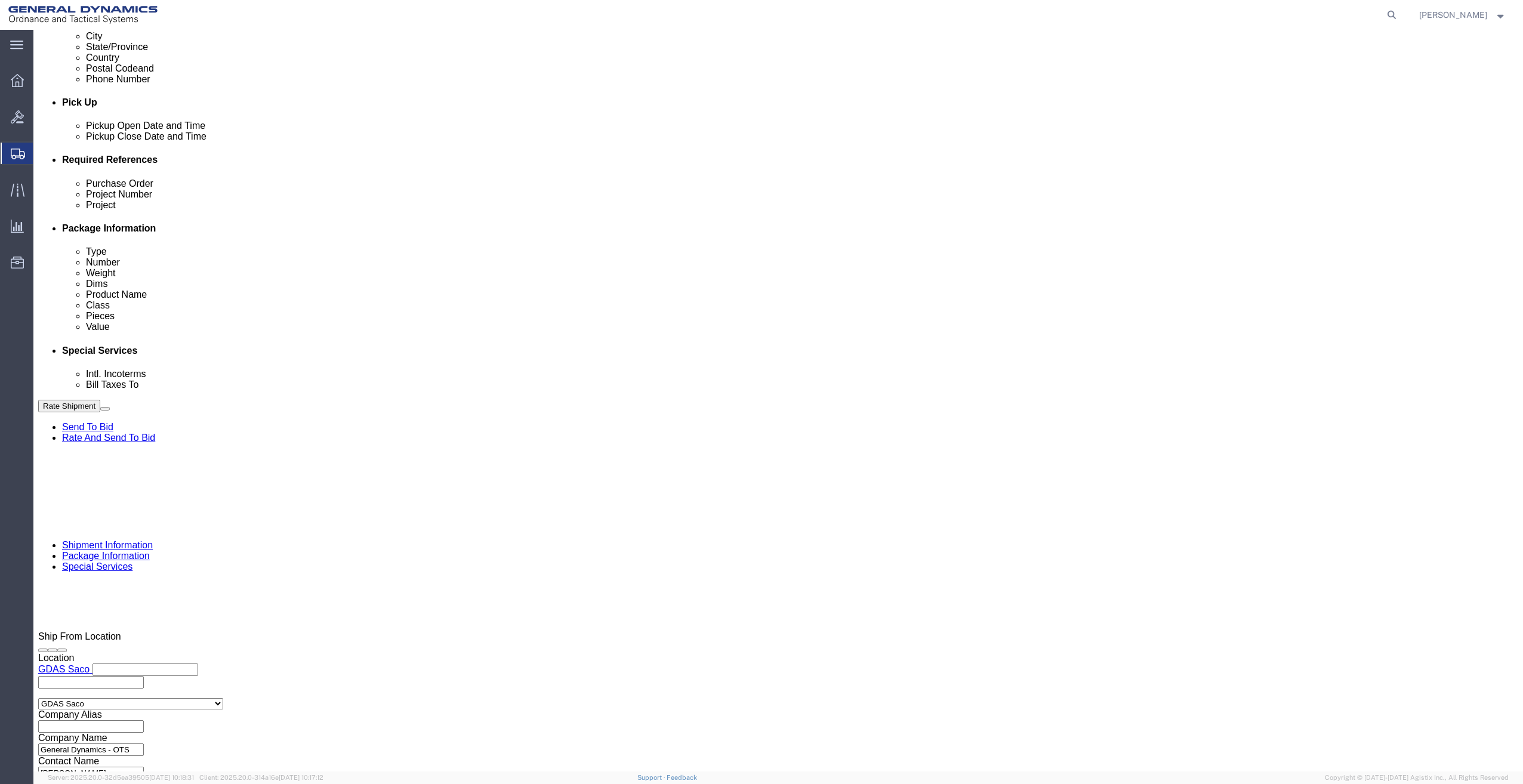
scroll to position [492, 0]
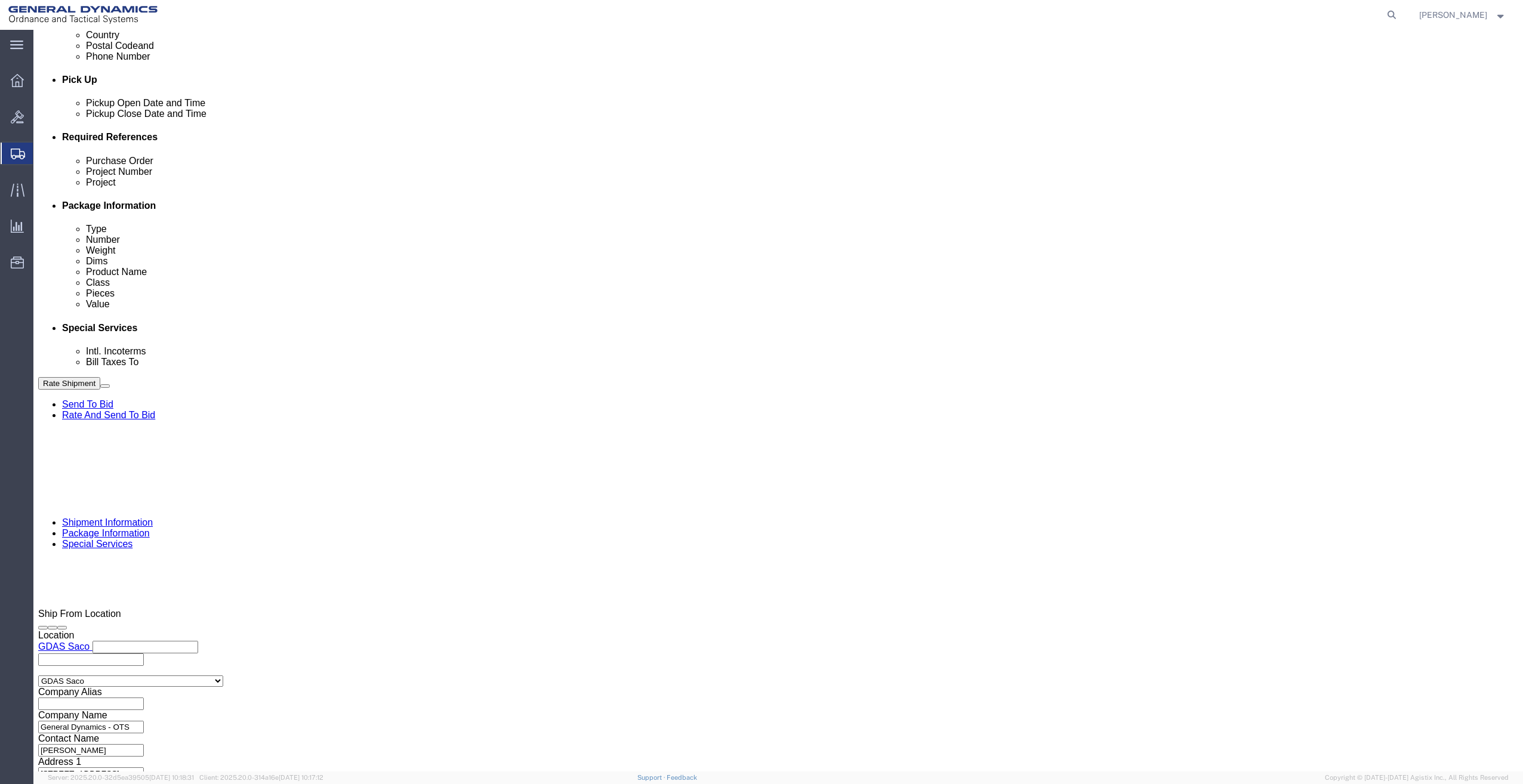
click button "Rate Shipment"
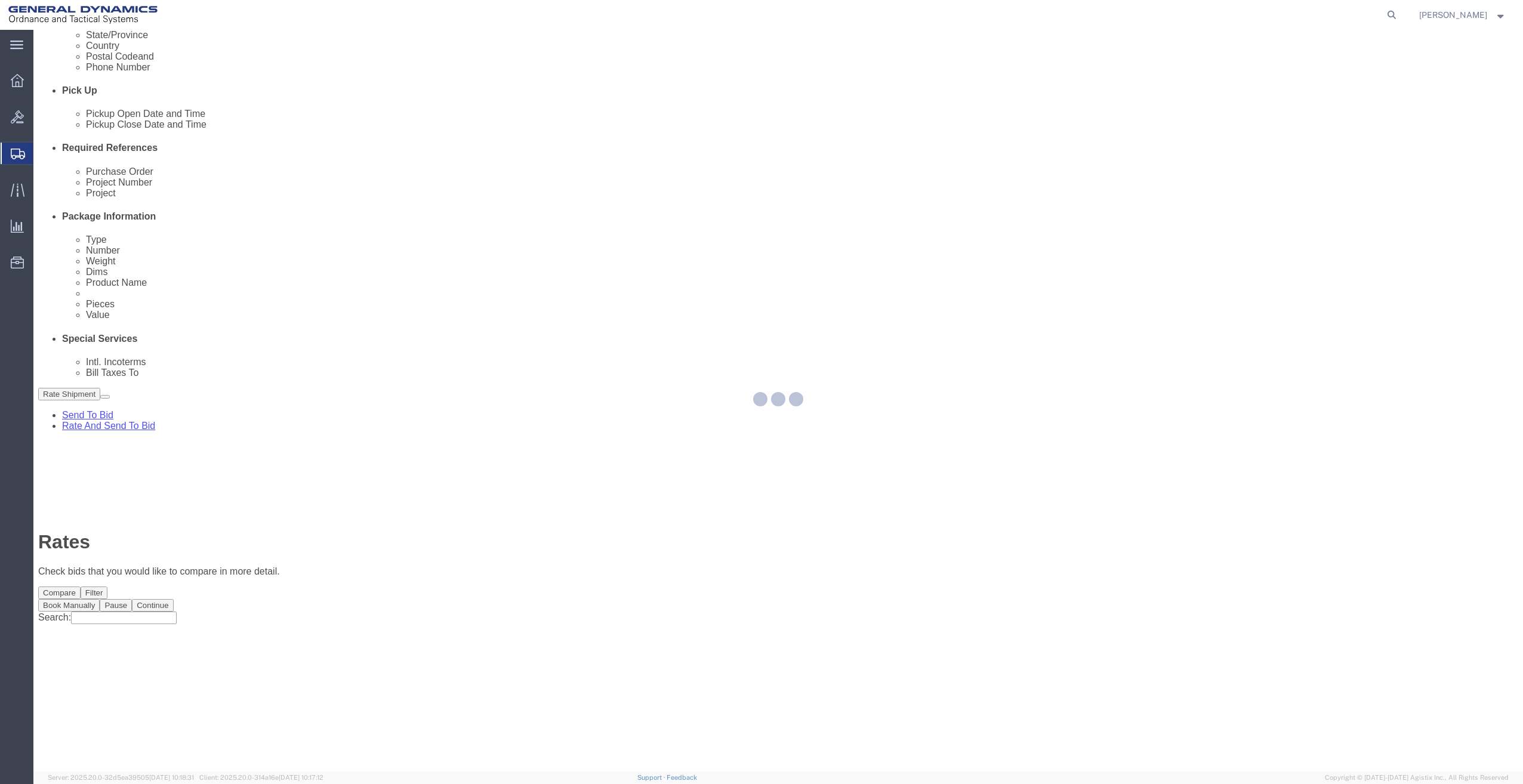
scroll to position [0, 0]
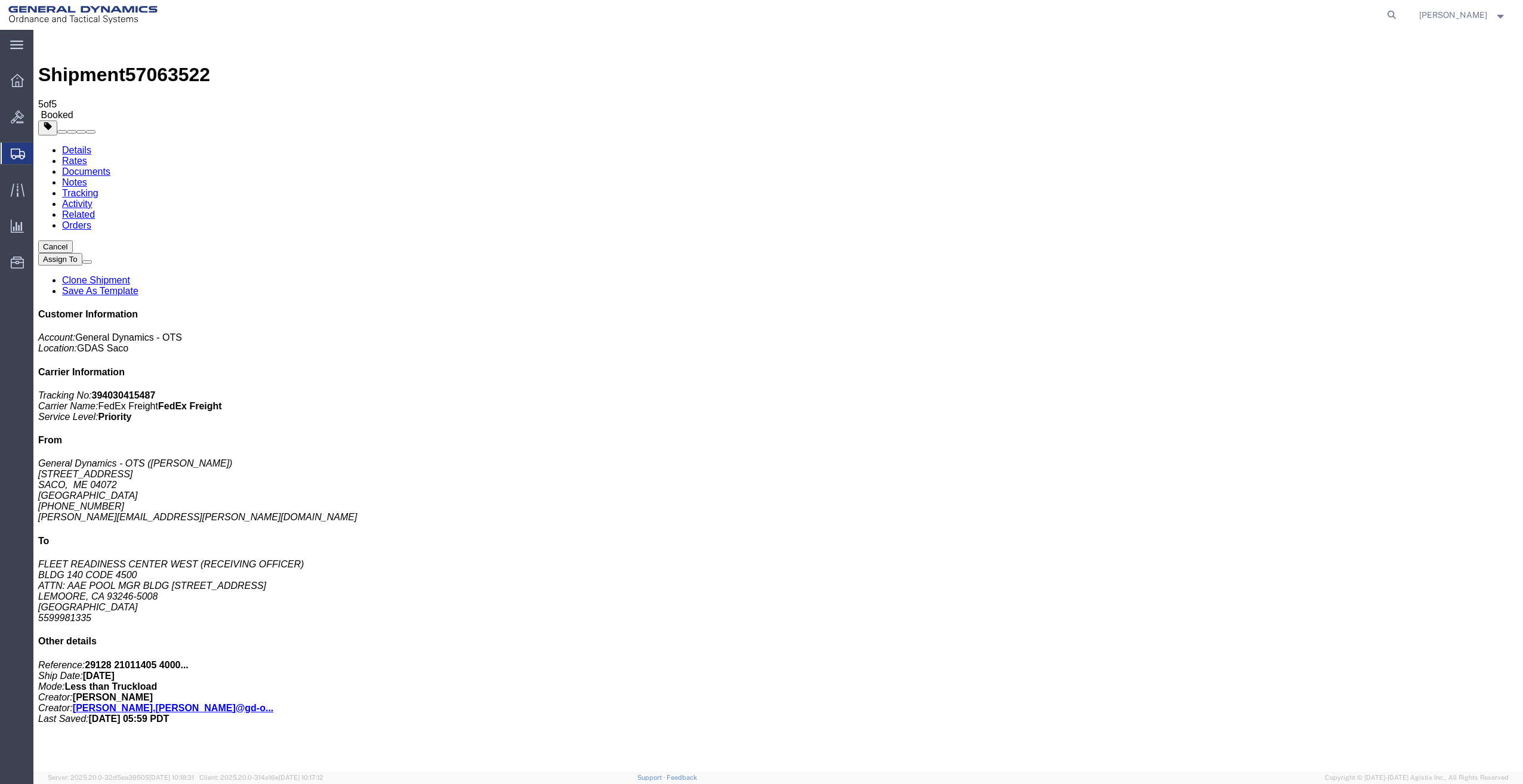
click at [72, 145] on link "Details" at bounding box center [76, 150] width 29 height 10
click link "Schedule pickup request"
click link "Documents"
